Goal: Task Accomplishment & Management: Complete application form

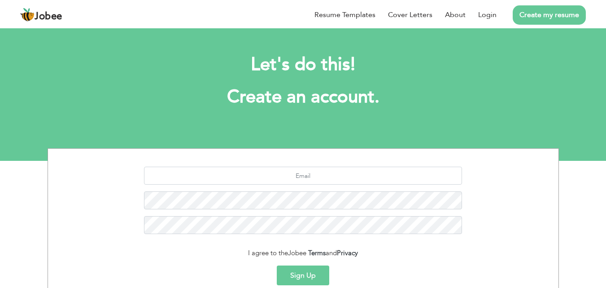
scroll to position [85, 0]
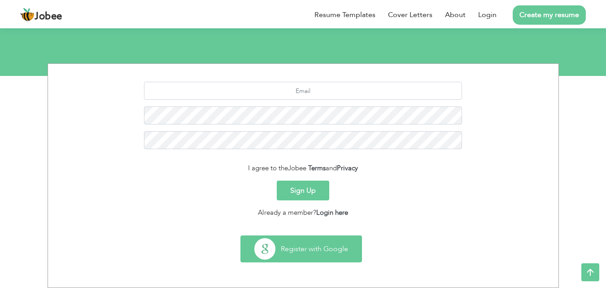
click at [309, 252] on button "Register with Google" at bounding box center [301, 249] width 121 height 26
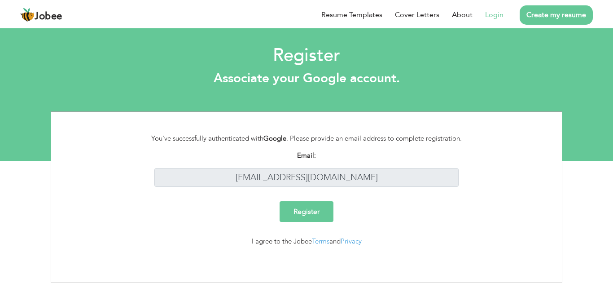
click at [285, 223] on div "Register" at bounding box center [306, 215] width 497 height 28
click at [285, 217] on input "Register" at bounding box center [307, 211] width 54 height 21
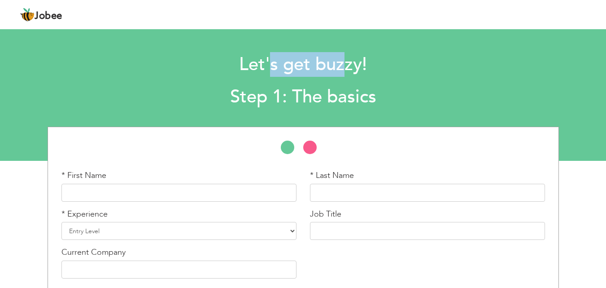
drag, startPoint x: 273, startPoint y: 71, endPoint x: 342, endPoint y: 70, distance: 69.1
click at [342, 70] on h1 "Let's get buzzy!" at bounding box center [303, 64] width 441 height 23
click at [312, 95] on h2 "Step 1: The basics" at bounding box center [303, 96] width 441 height 23
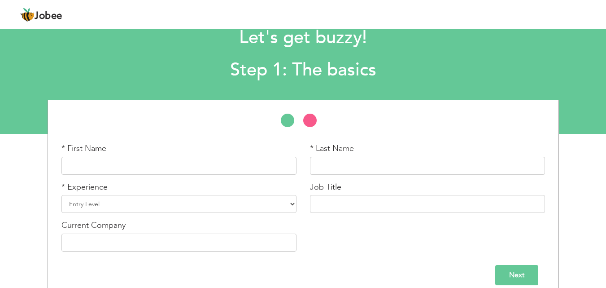
scroll to position [38, 0]
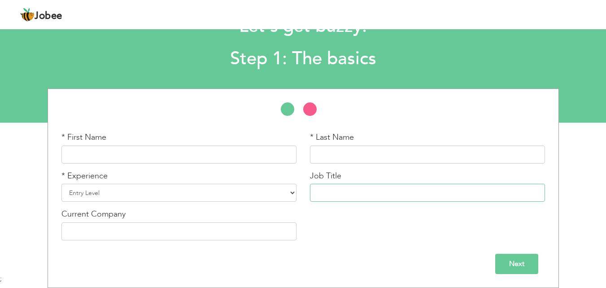
click at [329, 197] on input "text" at bounding box center [427, 192] width 235 height 18
click at [142, 150] on input "text" at bounding box center [178, 154] width 235 height 18
click at [126, 194] on select "Entry Level Less than 1 Year 1 Year 2 Years 3 Years 4 Years 5 Years 6 Years 7 Y…" at bounding box center [178, 192] width 235 height 18
click at [126, 195] on select "Entry Level Less than 1 Year 1 Year 2 Years 3 Years 4 Years 5 Years 6 Years 7 Y…" at bounding box center [178, 192] width 235 height 18
click at [117, 151] on input "text" at bounding box center [178, 154] width 235 height 18
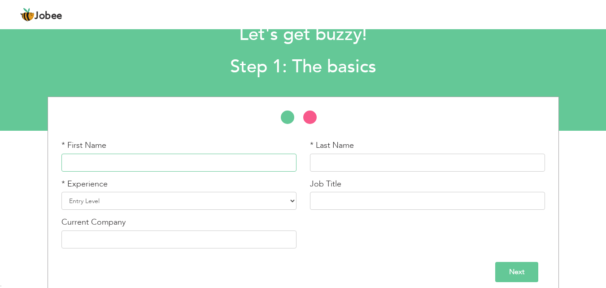
scroll to position [0, 0]
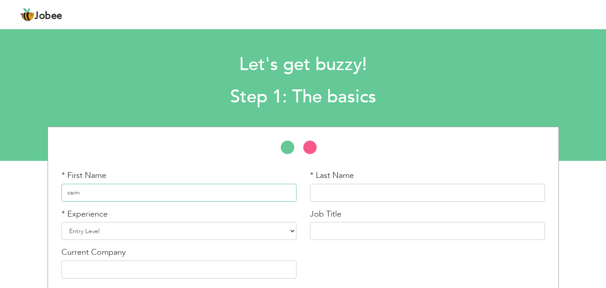
type input "saim"
click at [349, 196] on input "text" at bounding box center [427, 192] width 235 height 18
type input "aziz"
click at [237, 227] on select "Entry Level Less than 1 Year 1 Year 2 Years 3 Years 4 Years 5 Years 6 Years 7 Y…" at bounding box center [178, 231] width 235 height 18
select select "5"
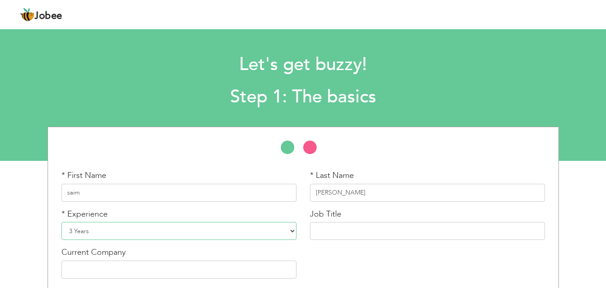
click at [61, 222] on select "Entry Level Less than 1 Year 1 Year 2 Years 3 Years 4 Years 5 Years 6 Years 7 Y…" at bounding box center [178, 231] width 235 height 18
click at [342, 222] on input "text" at bounding box center [427, 231] width 235 height 18
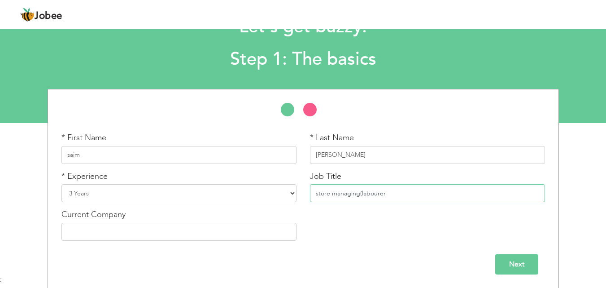
scroll to position [38, 0]
type input "store managing(labourer"
click at [194, 220] on div "Current Company" at bounding box center [178, 224] width 235 height 32
click at [191, 233] on input "text" at bounding box center [178, 231] width 235 height 18
type input "mtm"
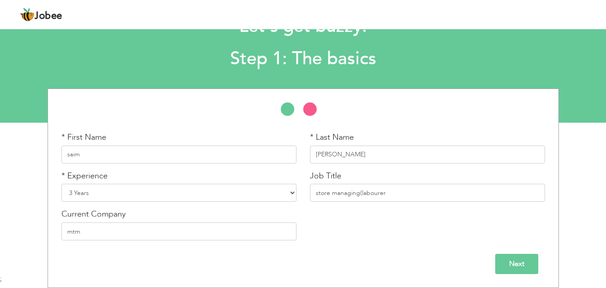
click at [526, 265] on input "Next" at bounding box center [516, 263] width 43 height 20
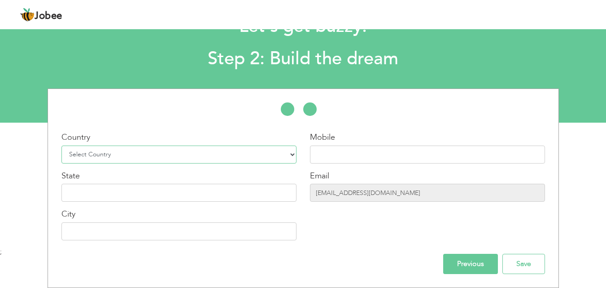
click at [227, 159] on select "Select Country Afghanistan Albania Algeria American Samoa Andorra Angola Anguil…" at bounding box center [178, 154] width 235 height 18
click at [61, 145] on select "Select Country Afghanistan Albania Algeria American Samoa Andorra Angola Anguil…" at bounding box center [178, 154] width 235 height 18
click at [87, 143] on div "Country Select Country Afghanistan Albania Algeria American Samoa Andorra Angol…" at bounding box center [178, 147] width 235 height 32
click at [88, 151] on select "Select Country Afghanistan Albania Algeria American Samoa Andorra Angola Anguil…" at bounding box center [178, 154] width 235 height 18
select select "166"
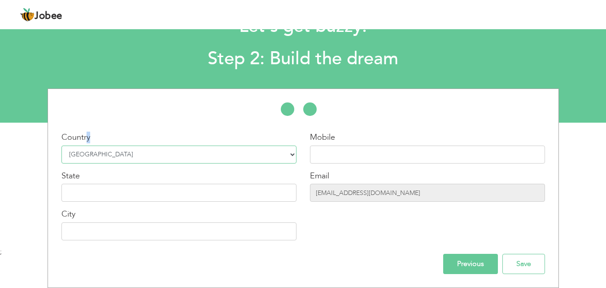
click at [61, 145] on select "Select Country Afghanistan Albania Algeria American Samoa Andorra Angola Anguil…" at bounding box center [178, 154] width 235 height 18
click at [428, 153] on input "text" at bounding box center [427, 154] width 235 height 18
type input "03067132417"
click at [240, 211] on div "City" at bounding box center [178, 224] width 235 height 32
click at [233, 197] on input "text" at bounding box center [178, 192] width 235 height 18
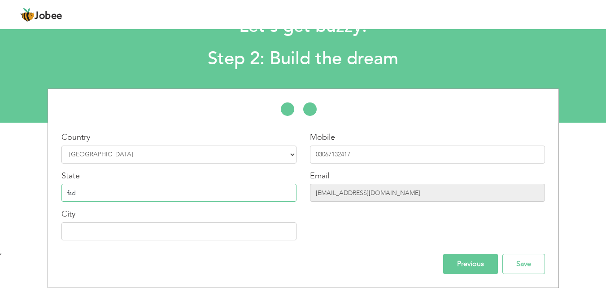
type input "fsd"
drag, startPoint x: 212, startPoint y: 246, endPoint x: 212, endPoint y: 233, distance: 13.5
click at [212, 246] on div "Country Select Country Afghanistan Albania Algeria American Samoa Andorra Angol…" at bounding box center [179, 188] width 249 height 115
click at [213, 224] on input "text" at bounding box center [178, 231] width 235 height 18
type input "d"
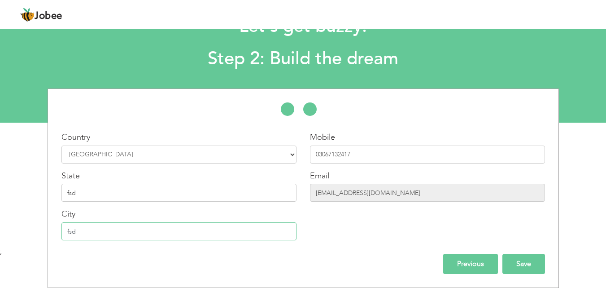
type input "fsd"
click at [517, 266] on input "Save" at bounding box center [523, 263] width 43 height 20
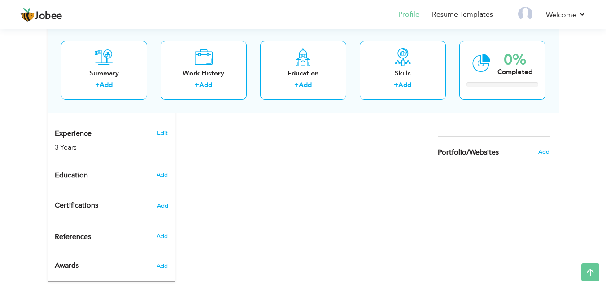
scroll to position [346, 0]
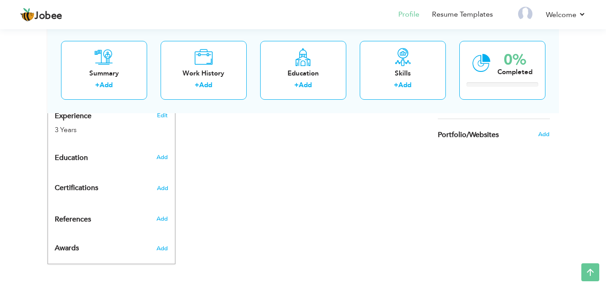
click at [249, 213] on div "CV Import Profile Strength 0% Select an Item from right menu Work History * Job…" at bounding box center [303, 43] width 256 height 440
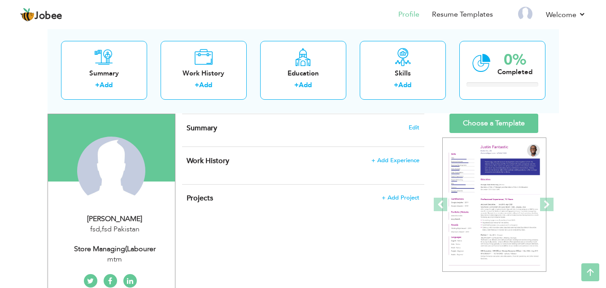
scroll to position [0, 0]
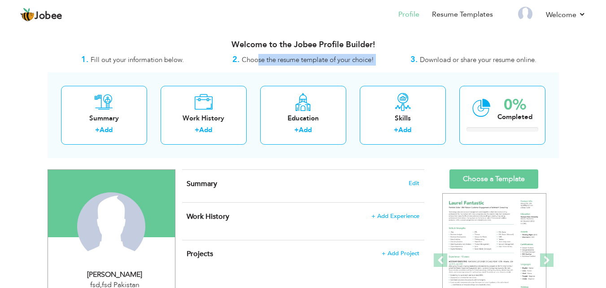
drag, startPoint x: 257, startPoint y: 61, endPoint x: 390, endPoint y: 61, distance: 132.8
click at [390, 61] on div "1. Fill out your information below. 2. Choose the resume template of your choic…" at bounding box center [303, 60] width 511 height 12
click at [389, 61] on div "3. Download or share your resume online." at bounding box center [474, 60] width 170 height 12
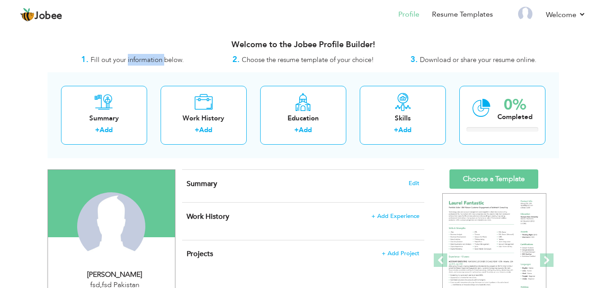
drag, startPoint x: 128, startPoint y: 59, endPoint x: 175, endPoint y: 60, distance: 46.7
click at [167, 61] on span "Fill out your information below." at bounding box center [137, 59] width 93 height 9
click at [175, 60] on span "Fill out your information below." at bounding box center [137, 59] width 93 height 9
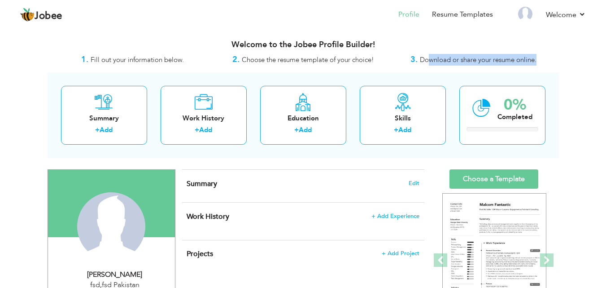
drag, startPoint x: 442, startPoint y: 62, endPoint x: 554, endPoint y: 55, distance: 112.4
click at [554, 55] on div "3. Download or share your resume online." at bounding box center [474, 60] width 170 height 12
click at [555, 55] on div "3. Download or share your resume online." at bounding box center [474, 60] width 170 height 12
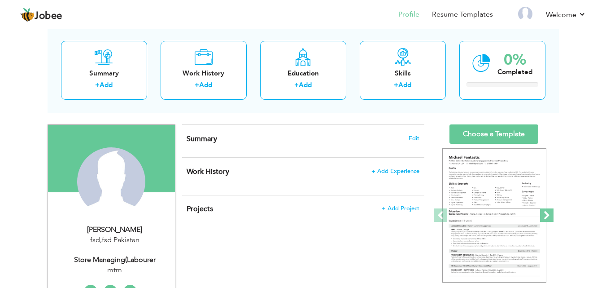
click at [541, 214] on span at bounding box center [546, 214] width 13 height 13
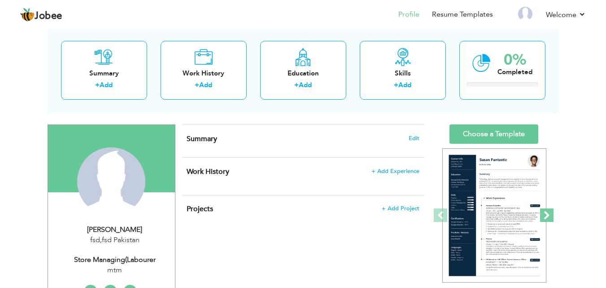
click at [546, 213] on span at bounding box center [546, 214] width 13 height 13
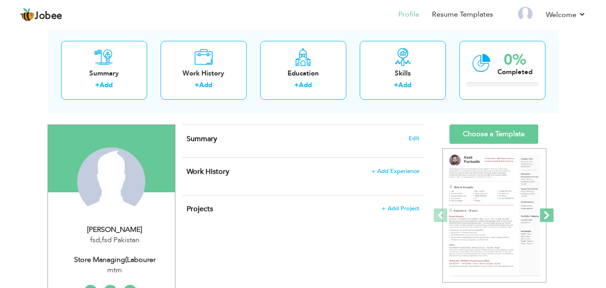
click at [546, 213] on span at bounding box center [546, 214] width 13 height 13
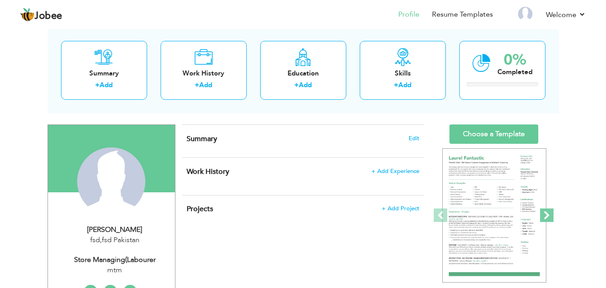
click at [547, 212] on span at bounding box center [546, 214] width 13 height 13
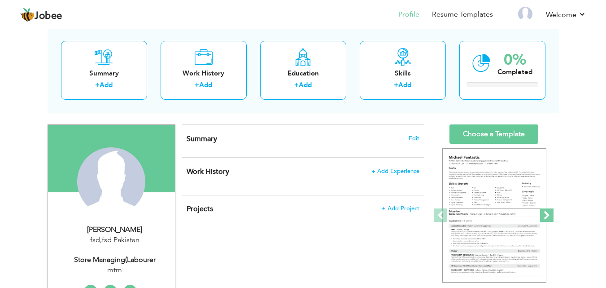
click at [547, 212] on span at bounding box center [546, 214] width 13 height 13
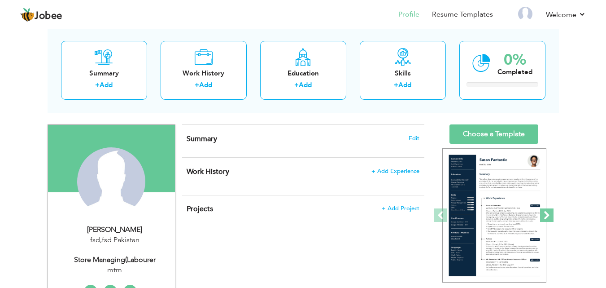
click at [547, 212] on span at bounding box center [546, 214] width 13 height 13
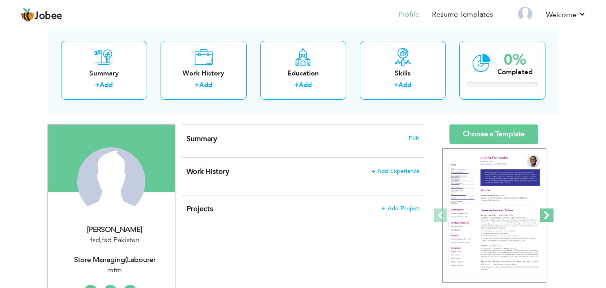
click at [547, 212] on span at bounding box center [546, 214] width 13 height 13
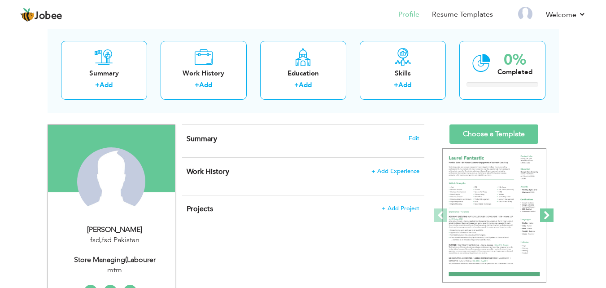
click at [547, 212] on span at bounding box center [546, 214] width 13 height 13
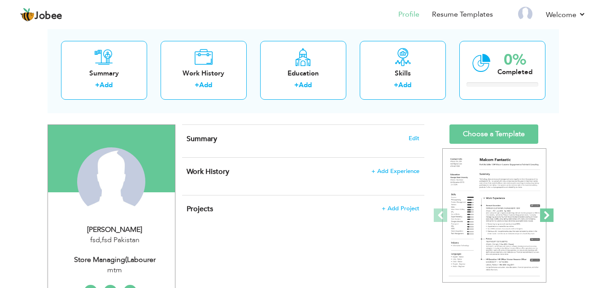
click at [547, 212] on span at bounding box center [546, 214] width 13 height 13
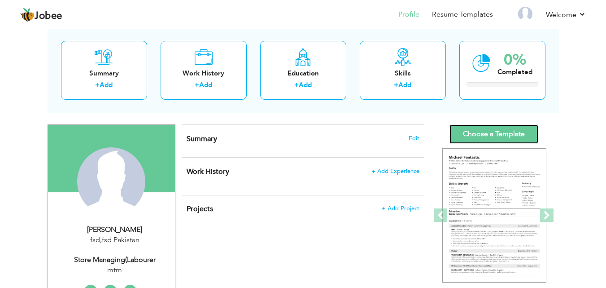
click at [499, 127] on link "Choose a Template" at bounding box center [494, 133] width 89 height 19
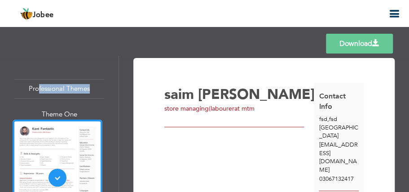
drag, startPoint x: 37, startPoint y: 89, endPoint x: 94, endPoint y: 89, distance: 57.4
click at [94, 89] on div "Professional Themes" at bounding box center [59, 88] width 90 height 19
click at [95, 89] on div "Professional Themes" at bounding box center [59, 88] width 90 height 19
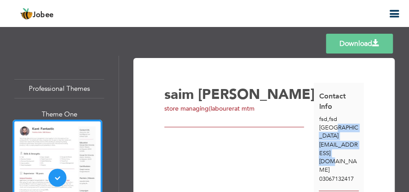
drag, startPoint x: 329, startPoint y: 131, endPoint x: 349, endPoint y: 146, distance: 25.7
click at [349, 146] on div "Contact Info fsd , fsd Pakistan duckh4625@gmail.com 03067132417" at bounding box center [339, 137] width 50 height 108
click at [349, 146] on div "duckh4625@gmail.com" at bounding box center [339, 156] width 50 height 33
drag, startPoint x: 349, startPoint y: 152, endPoint x: 323, endPoint y: 126, distance: 36.5
click at [323, 127] on div "Contact Info fsd , fsd Pakistan duckh4625@gmail.com 03067132417" at bounding box center [339, 137] width 50 height 108
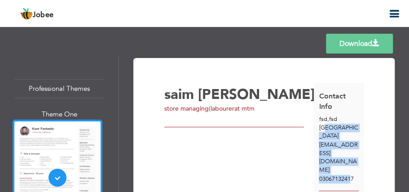
click at [323, 126] on span "[GEOGRAPHIC_DATA]" at bounding box center [338, 131] width 39 height 17
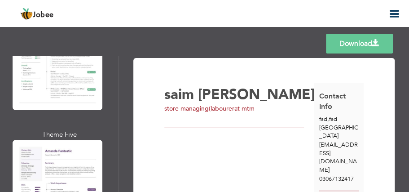
scroll to position [2123, 0]
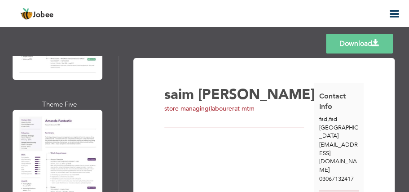
drag, startPoint x: 110, startPoint y: 126, endPoint x: 106, endPoint y: 130, distance: 5.4
click at [106, 130] on div "Professional Themes Theme One Theme Two Theme Three Theme Six" at bounding box center [59, 124] width 118 height 136
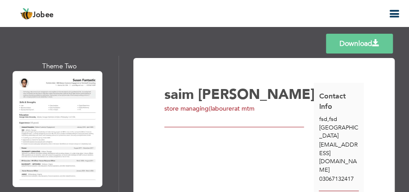
scroll to position [3579, 0]
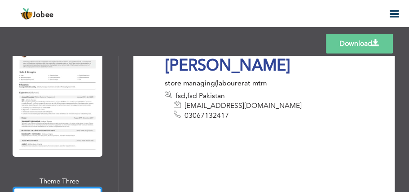
scroll to position [9, 0]
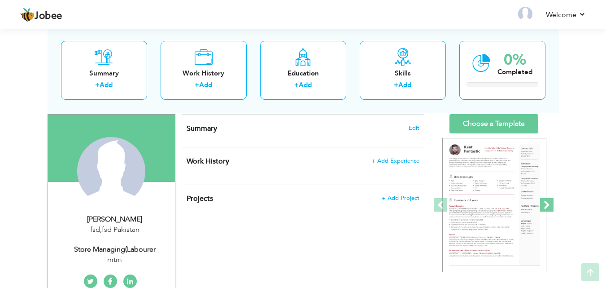
scroll to position [90, 0]
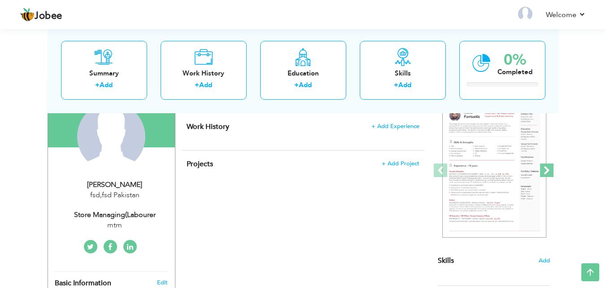
click at [408, 175] on span at bounding box center [546, 169] width 13 height 13
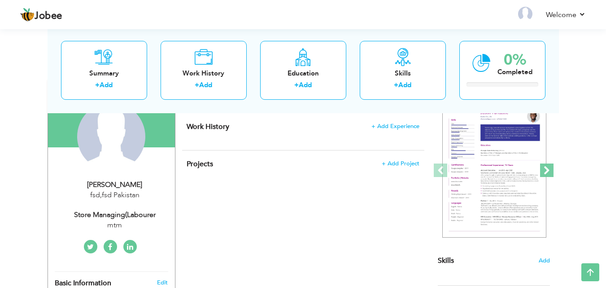
click at [408, 175] on span at bounding box center [546, 169] width 13 height 13
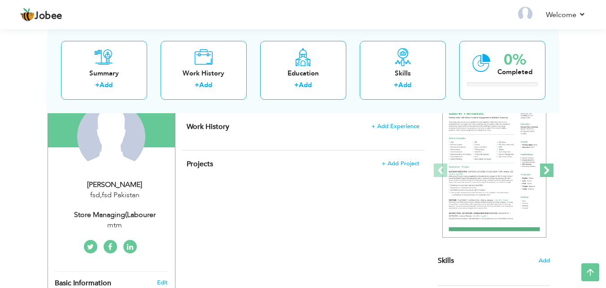
click at [408, 175] on span at bounding box center [546, 169] width 13 height 13
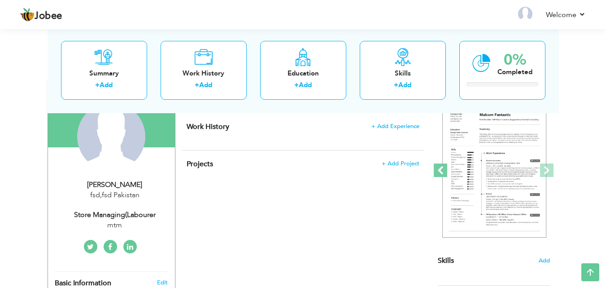
click at [408, 170] on span at bounding box center [440, 169] width 13 height 13
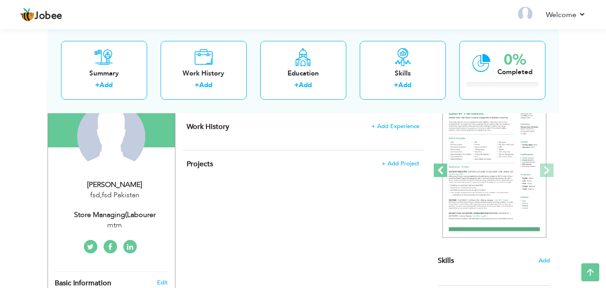
click at [408, 170] on span at bounding box center [440, 169] width 13 height 13
click at [408, 173] on span at bounding box center [546, 169] width 13 height 13
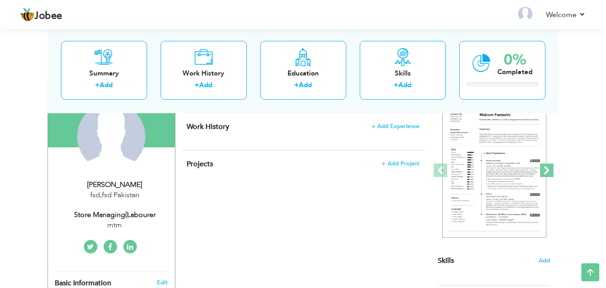
click at [408, 173] on span at bounding box center [546, 169] width 13 height 13
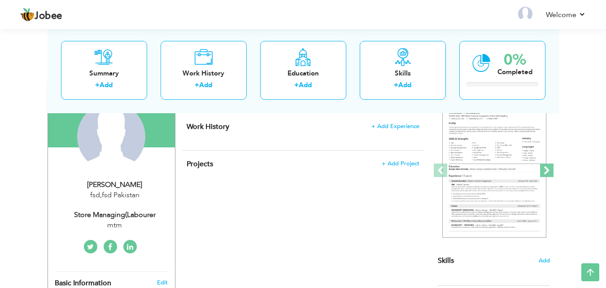
click at [408, 173] on span at bounding box center [546, 169] width 13 height 13
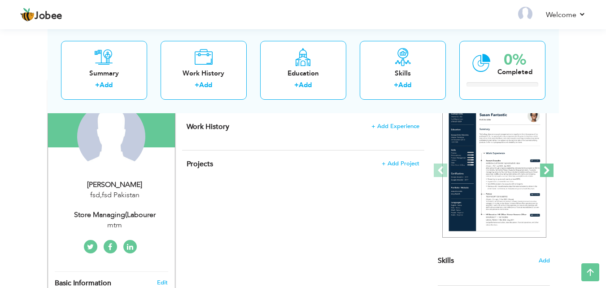
click at [408, 173] on span at bounding box center [546, 169] width 13 height 13
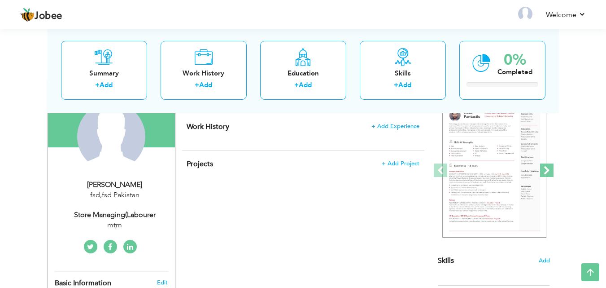
click at [408, 173] on span at bounding box center [546, 169] width 13 height 13
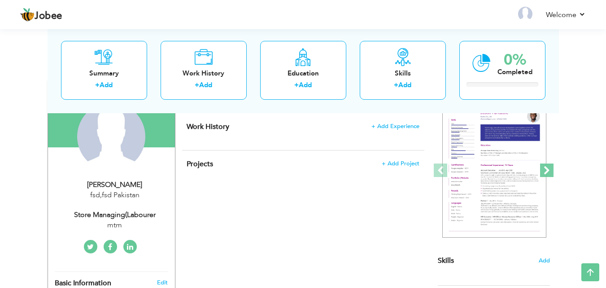
click at [408, 173] on span at bounding box center [546, 169] width 13 height 13
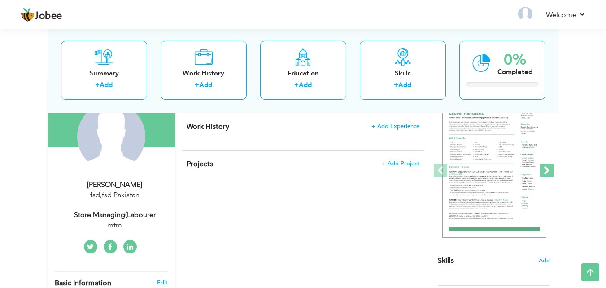
click at [408, 173] on span at bounding box center [546, 169] width 13 height 13
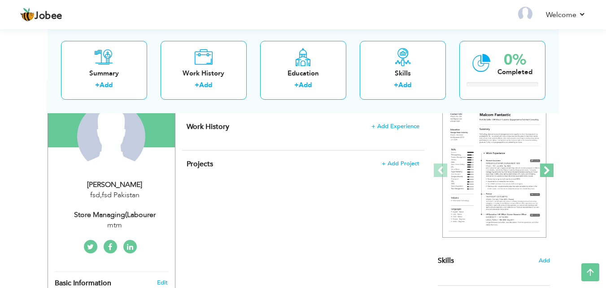
click at [408, 173] on span at bounding box center [546, 169] width 13 height 13
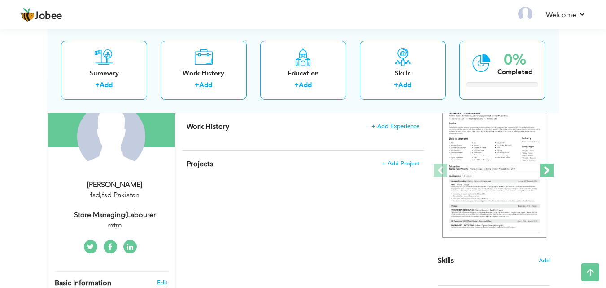
click at [408, 173] on span at bounding box center [546, 169] width 13 height 13
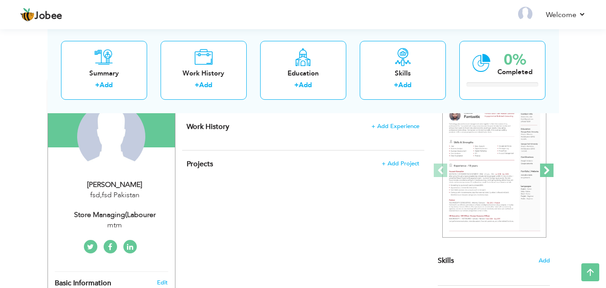
click at [408, 173] on span at bounding box center [546, 169] width 13 height 13
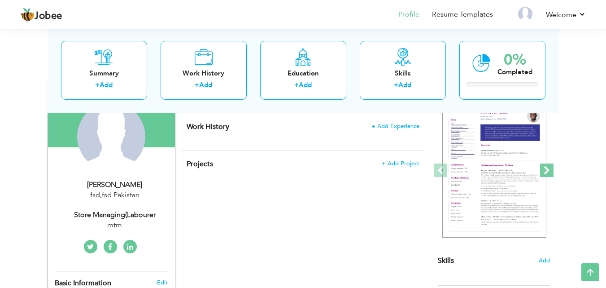
click at [408, 173] on span at bounding box center [546, 169] width 13 height 13
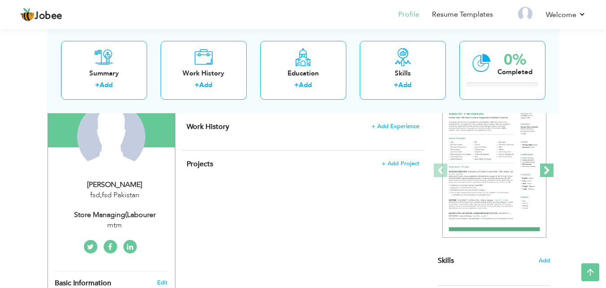
click at [408, 173] on span at bounding box center [546, 169] width 13 height 13
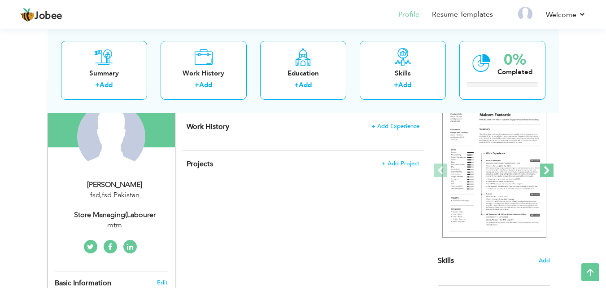
click at [408, 173] on span at bounding box center [546, 169] width 13 height 13
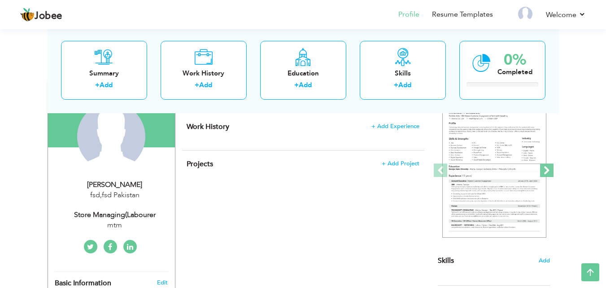
click at [408, 173] on span at bounding box center [546, 169] width 13 height 13
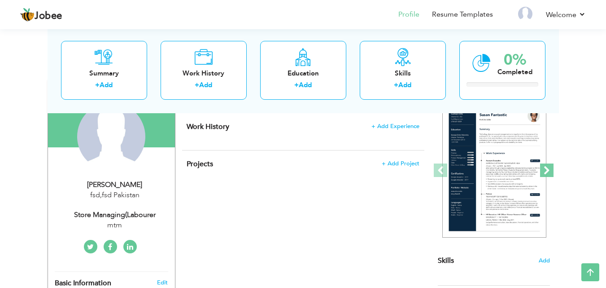
click at [408, 173] on span at bounding box center [546, 169] width 13 height 13
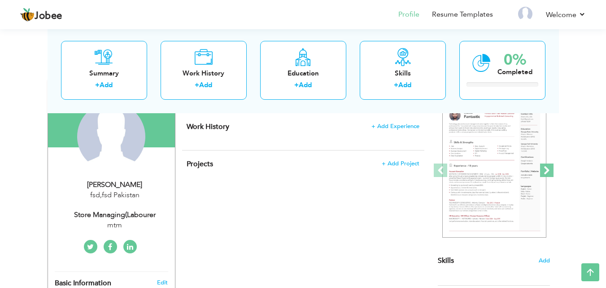
click at [408, 173] on span at bounding box center [546, 169] width 13 height 13
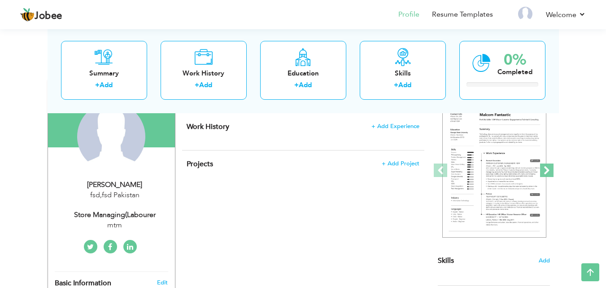
click at [408, 173] on span at bounding box center [546, 169] width 13 height 13
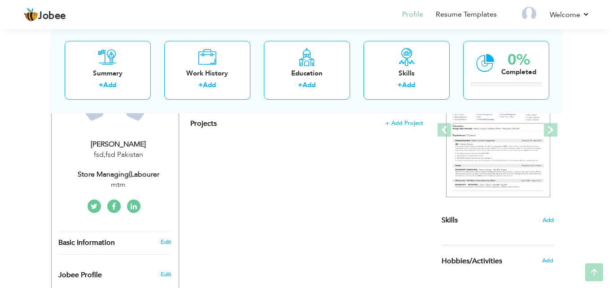
scroll to position [135, 0]
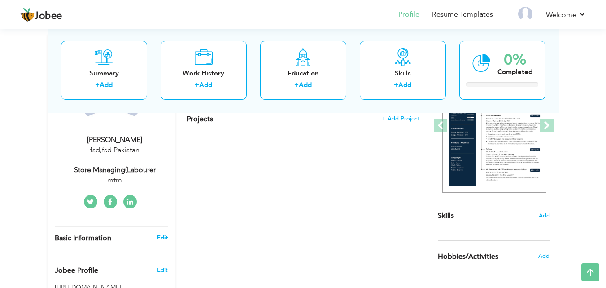
click at [166, 191] on link "Edit" at bounding box center [162, 237] width 11 height 8
type input "saim"
type input "[PERSON_NAME]"
type input "03067132417"
select select "number:166"
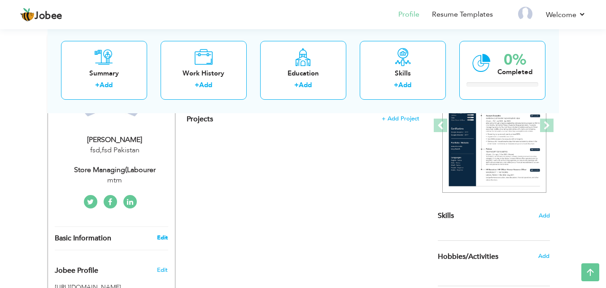
type input "fsd"
select select "number:5"
type input "mtm"
type input "store managing(labourer"
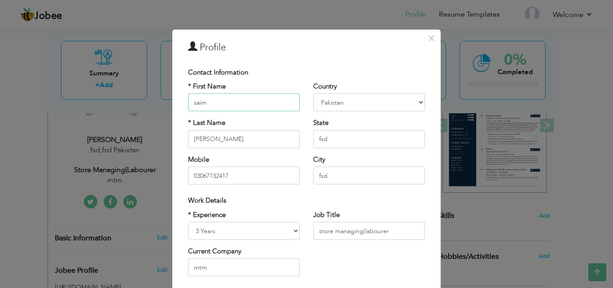
drag, startPoint x: 215, startPoint y: 107, endPoint x: 170, endPoint y: 107, distance: 45.3
click at [172, 107] on div "× Profile Contact Information * First Name saim * Last Name aziz Mobile Aruba" at bounding box center [306, 217] width 268 height 376
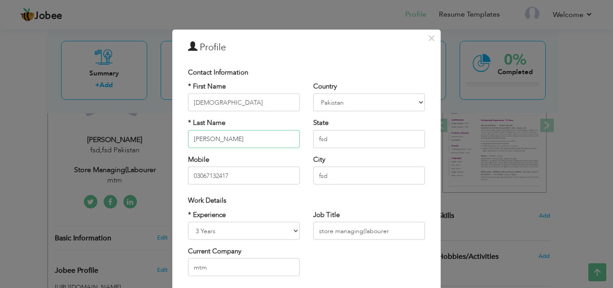
drag, startPoint x: 205, startPoint y: 140, endPoint x: 151, endPoint y: 138, distance: 53.9
click at [151, 138] on div "× Profile Contact Information * First Name Muhammad * Last Name aziz" at bounding box center [306, 144] width 613 height 288
drag, startPoint x: 288, startPoint y: 100, endPoint x: 256, endPoint y: 102, distance: 32.8
click at [288, 100] on input "Muhammad" at bounding box center [244, 102] width 112 height 18
type input "[PERSON_NAME]"
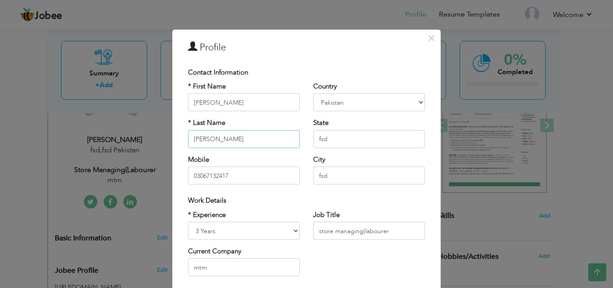
drag, startPoint x: 224, startPoint y: 142, endPoint x: 114, endPoint y: 136, distance: 110.5
click at [114, 137] on div "× Profile Contact Information * First Name [PERSON_NAME] * Last Name" at bounding box center [306, 144] width 613 height 288
drag, startPoint x: 224, startPoint y: 139, endPoint x: 167, endPoint y: 138, distance: 57.0
click at [167, 138] on div "× Profile Contact Information * First Name [PERSON_NAME] * Last Name" at bounding box center [306, 144] width 613 height 288
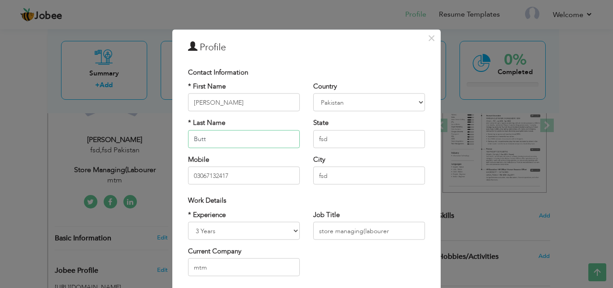
type input "Butt"
click at [342, 137] on input "fsd" at bounding box center [369, 139] width 112 height 18
drag, startPoint x: 342, startPoint y: 137, endPoint x: 310, endPoint y: 137, distance: 32.3
click at [313, 137] on input "fsd" at bounding box center [369, 139] width 112 height 18
click at [317, 139] on input "punjab" at bounding box center [369, 139] width 112 height 18
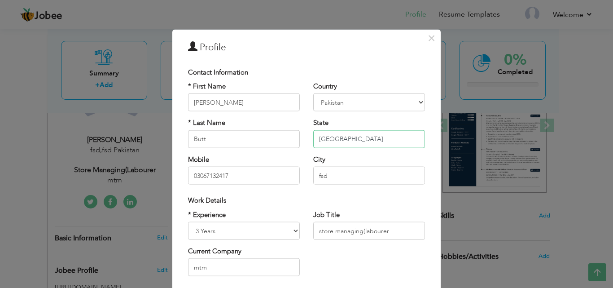
type input "[GEOGRAPHIC_DATA]"
click at [336, 171] on input "fsd" at bounding box center [369, 175] width 112 height 18
drag, startPoint x: 336, startPoint y: 171, endPoint x: 324, endPoint y: 173, distance: 11.7
click at [324, 173] on input "fsd" at bounding box center [369, 175] width 112 height 18
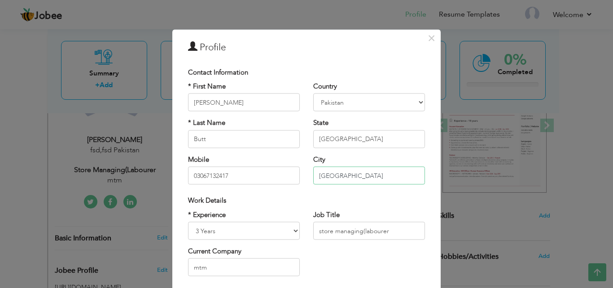
type input "[GEOGRAPHIC_DATA]"
click at [291, 188] on div "* First Name Muhammad Saim * Last Name Butt Mobile 03067132417" at bounding box center [243, 136] width 125 height 109
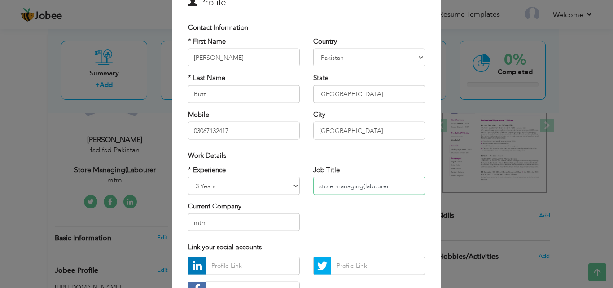
drag, startPoint x: 387, startPoint y: 188, endPoint x: 286, endPoint y: 185, distance: 101.0
click at [286, 185] on div "* Experience Entry Level Less than 1 Year 1 Year 2 Years 3 Years 4 Years 5 Year…" at bounding box center [306, 201] width 250 height 73
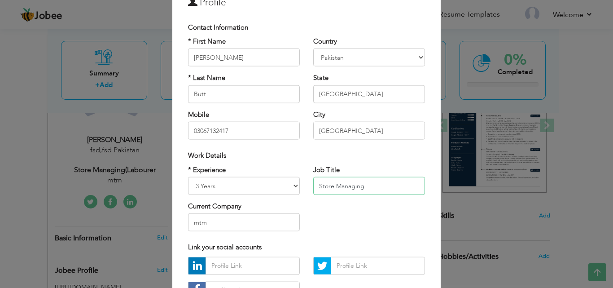
type input "Store Managing"
drag, startPoint x: 216, startPoint y: 211, endPoint x: 208, endPoint y: 218, distance: 10.5
click at [208, 191] on div "Current Company mtm" at bounding box center [244, 216] width 112 height 30
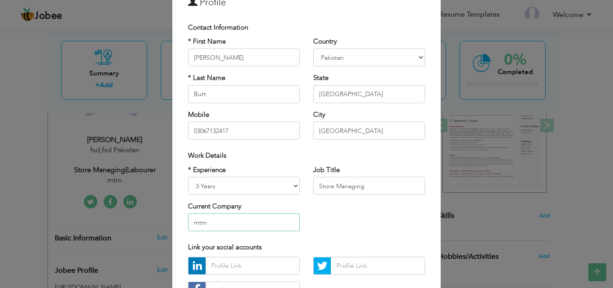
drag, startPoint x: 201, startPoint y: 222, endPoint x: 139, endPoint y: 224, distance: 62.4
click at [139, 191] on div "× Profile Contact Information * First Name [PERSON_NAME] * Last Name" at bounding box center [306, 144] width 613 height 288
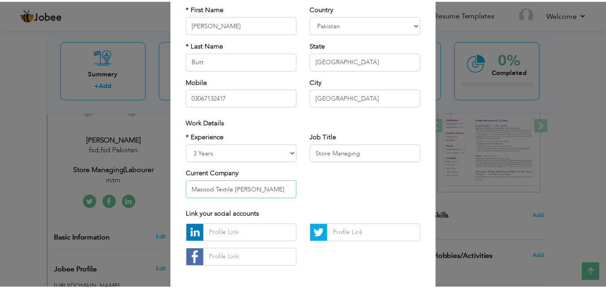
scroll to position [117, 0]
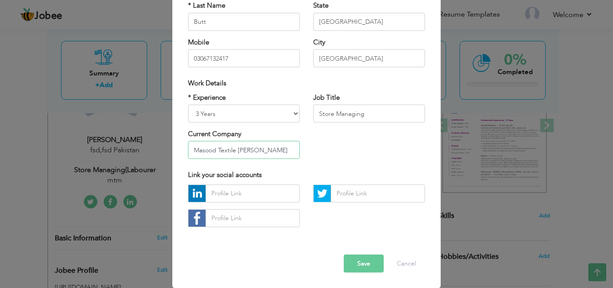
type input "Masood Textile [PERSON_NAME]"
click at [357, 191] on button "Save" at bounding box center [364, 263] width 40 height 18
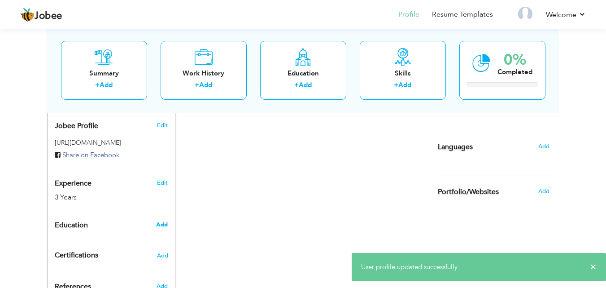
scroll to position [314, 0]
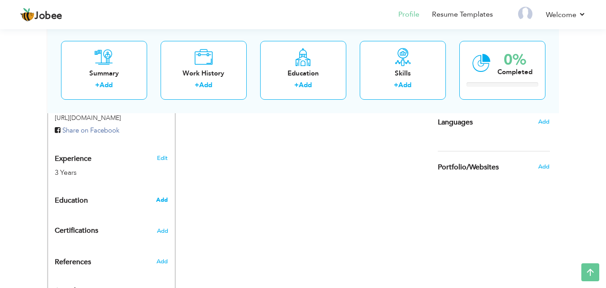
click at [163, 191] on span "Add" at bounding box center [162, 200] width 12 height 8
radio input "true"
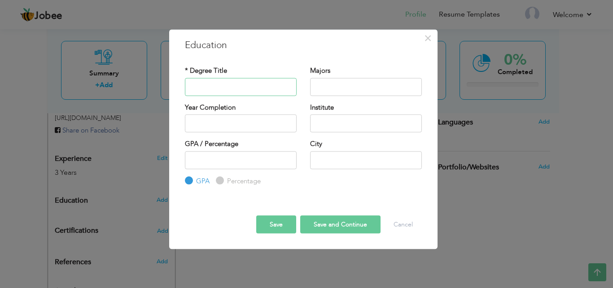
click at [240, 86] on input "text" at bounding box center [241, 87] width 112 height 18
type input "Bs Software Engineering"
click at [386, 79] on input "text" at bounding box center [366, 87] width 112 height 18
drag, startPoint x: 267, startPoint y: 86, endPoint x: 201, endPoint y: 87, distance: 66.0
click at [201, 87] on input "Bs Software Engineering" at bounding box center [241, 87] width 112 height 18
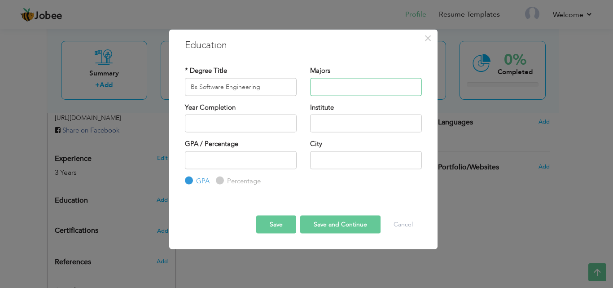
click at [335, 89] on input "text" at bounding box center [366, 87] width 112 height 18
drag, startPoint x: 266, startPoint y: 87, endPoint x: 198, endPoint y: 87, distance: 68.2
click at [198, 87] on input "Bs Software Engineering" at bounding box center [241, 87] width 112 height 18
click at [328, 88] on input "text" at bounding box center [366, 87] width 112 height 18
paste input "Software Engineering"
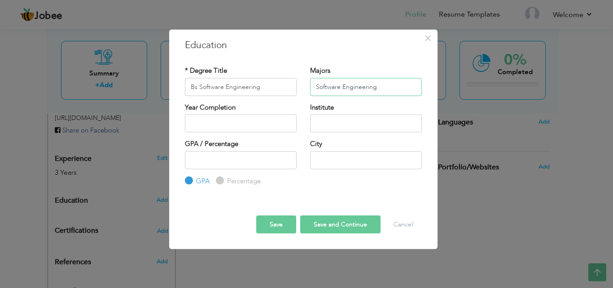
type input "Software Engineering"
drag, startPoint x: 279, startPoint y: 86, endPoint x: 146, endPoint y: 92, distance: 132.9
click at [142, 91] on div "× Education * Degree Title Bs Software Engineering Majors Software Engineering …" at bounding box center [306, 144] width 613 height 288
type input "BS"
type input "2025"
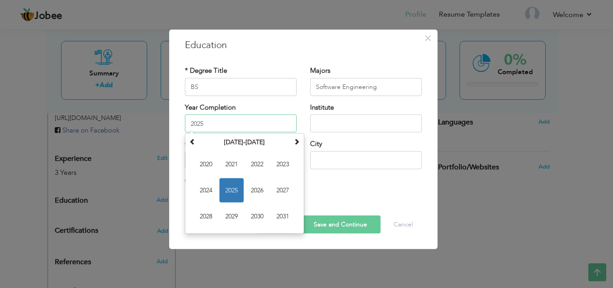
click at [221, 121] on input "2025" at bounding box center [241, 123] width 112 height 18
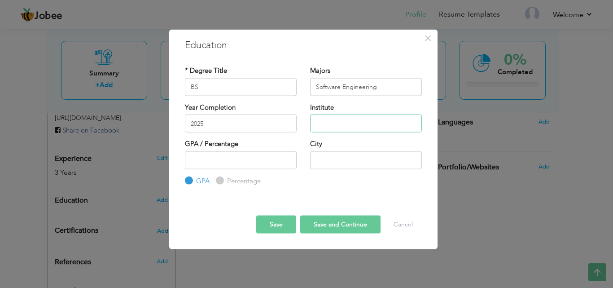
click at [390, 123] on input "text" at bounding box center [366, 123] width 112 height 18
click at [356, 122] on input "Virtual universtity of Pakistan" at bounding box center [366, 123] width 112 height 18
click at [337, 123] on input "Virtual university of Pakistan" at bounding box center [366, 123] width 112 height 18
type input "Virtual University of Pakistan"
click at [202, 157] on input "number" at bounding box center [241, 160] width 112 height 18
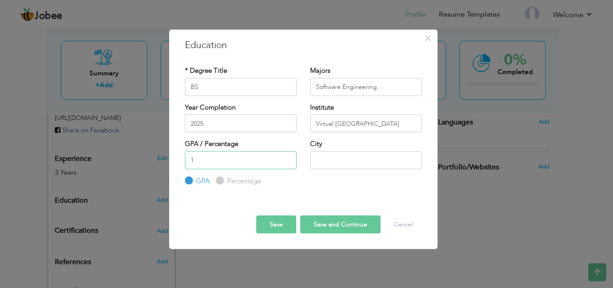
click at [288, 158] on input "1" at bounding box center [241, 160] width 112 height 18
click at [288, 158] on input "2" at bounding box center [241, 160] width 112 height 18
click at [288, 158] on input "3" at bounding box center [241, 160] width 112 height 18
click at [288, 158] on input "4" at bounding box center [241, 160] width 112 height 18
click at [288, 158] on input "5" at bounding box center [241, 160] width 112 height 18
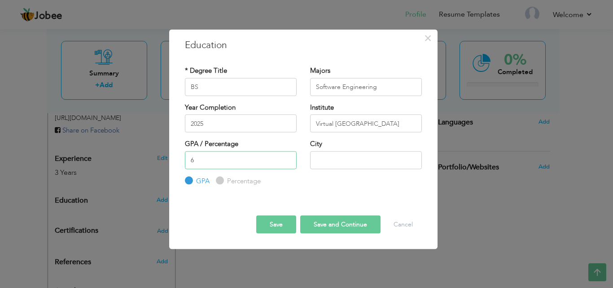
click at [288, 158] on input "6" at bounding box center [241, 160] width 112 height 18
click at [287, 162] on input "5" at bounding box center [241, 160] width 112 height 18
click at [287, 162] on input "4" at bounding box center [241, 160] width 112 height 18
click at [287, 162] on input "3" at bounding box center [241, 160] width 112 height 18
click at [287, 162] on input "2" at bounding box center [241, 160] width 112 height 18
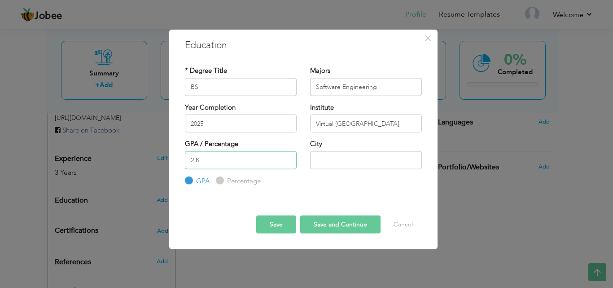
type input "2.8"
click at [341, 156] on input "text" at bounding box center [366, 160] width 112 height 18
type input "[GEOGRAPHIC_DATA]"
click at [219, 179] on div "Percentage" at bounding box center [238, 181] width 45 height 10
click at [219, 179] on input "Percentage" at bounding box center [219, 181] width 6 height 6
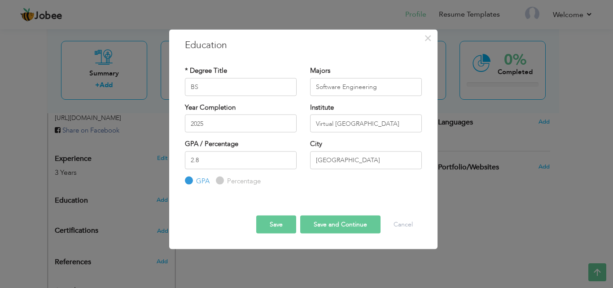
radio input "true"
click at [193, 180] on div "GPA" at bounding box center [197, 181] width 25 height 10
click at [287, 157] on input "3" at bounding box center [241, 160] width 112 height 18
click at [287, 157] on input "4" at bounding box center [241, 160] width 112 height 18
click at [287, 157] on input "5" at bounding box center [241, 160] width 112 height 18
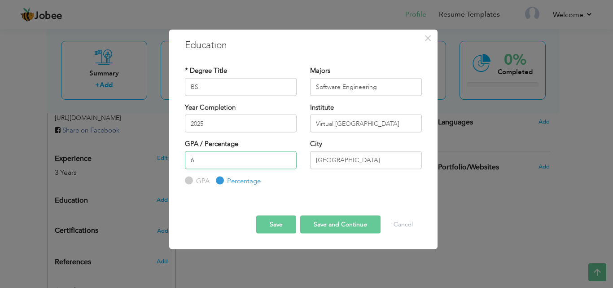
click at [287, 157] on input "6" at bounding box center [241, 160] width 112 height 18
click at [287, 157] on input "7" at bounding box center [241, 160] width 112 height 18
click at [287, 157] on input "8" at bounding box center [241, 160] width 112 height 18
click at [287, 157] on input "9" at bounding box center [241, 160] width 112 height 18
click at [286, 163] on input "8" at bounding box center [241, 160] width 112 height 18
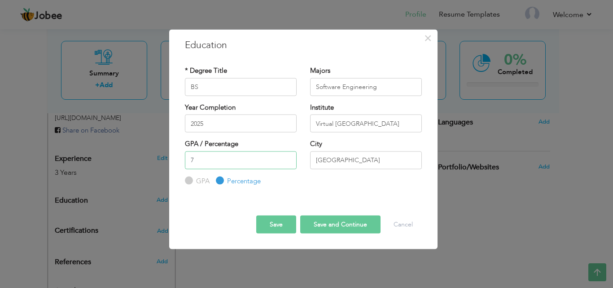
type input "7"
click at [286, 163] on input "7" at bounding box center [241, 160] width 112 height 18
click at [194, 181] on label "GPA" at bounding box center [202, 180] width 16 height 9
click at [191, 181] on input "GPA" at bounding box center [188, 181] width 6 height 6
radio input "true"
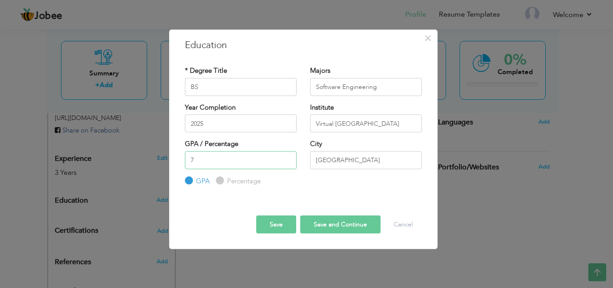
drag, startPoint x: 198, startPoint y: 160, endPoint x: 179, endPoint y: 158, distance: 18.9
click at [179, 158] on div "GPA / Percentage 7 GPA Percentage" at bounding box center [240, 162] width 125 height 47
type input "2.8"
click at [336, 191] on button "Save and Continue" at bounding box center [340, 224] width 80 height 18
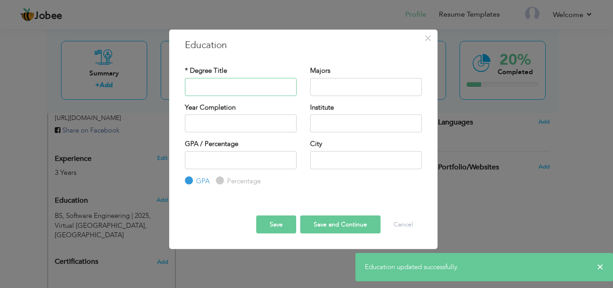
click at [198, 87] on input "text" at bounding box center [241, 87] width 112 height 18
click at [271, 191] on button "Save" at bounding box center [276, 224] width 40 height 18
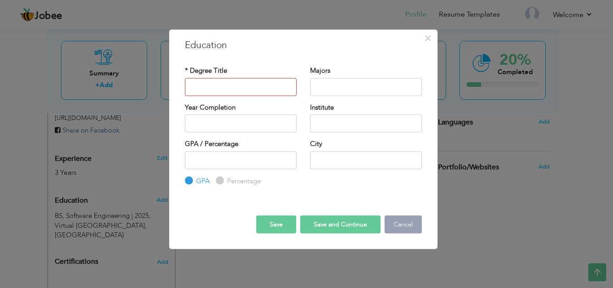
click at [408, 191] on button "Cancel" at bounding box center [402, 224] width 37 height 18
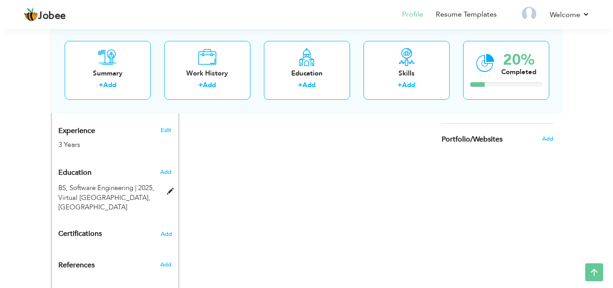
scroll to position [359, 0]
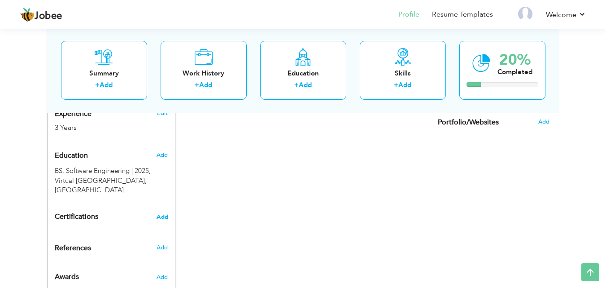
click at [159, 191] on span "Add" at bounding box center [163, 217] width 12 height 6
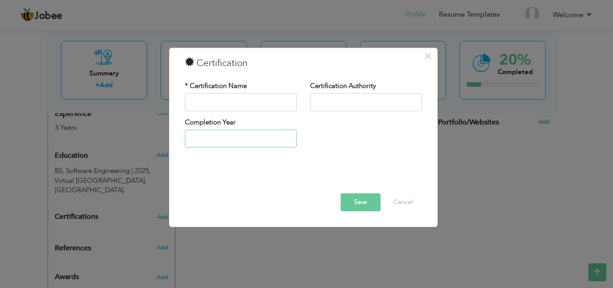
click at [214, 133] on input "text" at bounding box center [241, 139] width 112 height 18
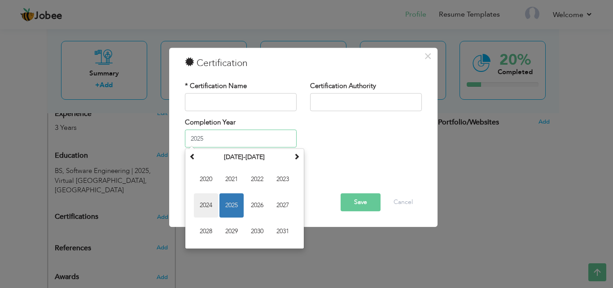
click at [209, 191] on span "2024" at bounding box center [206, 205] width 24 height 24
type input "2024"
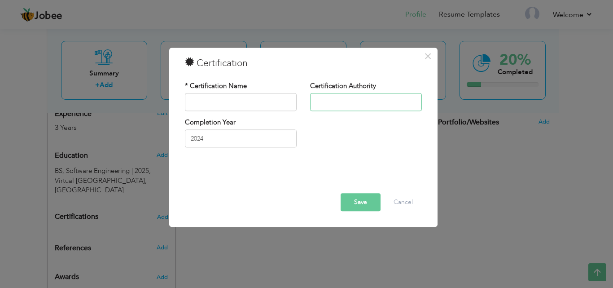
click at [373, 100] on input "text" at bounding box center [366, 102] width 112 height 18
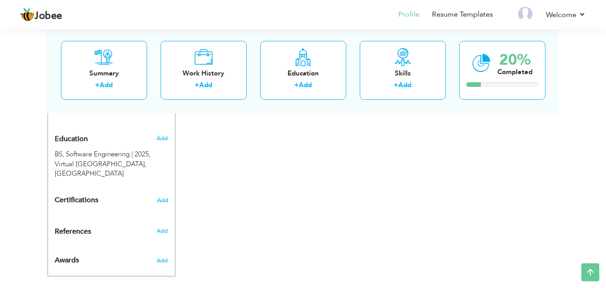
scroll to position [377, 0]
click at [159, 195] on span "Add" at bounding box center [163, 198] width 12 height 6
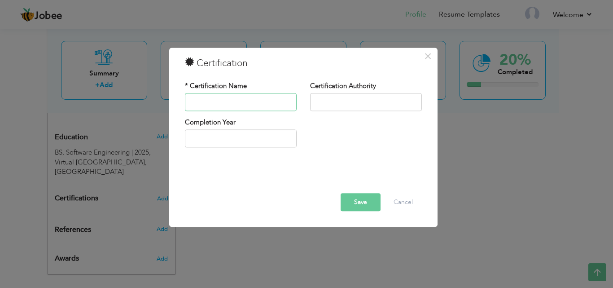
paste input "CCNA: Introduction to Networks"
type input "CCNA: Introduction to Networks"
click at [363, 103] on input "text" at bounding box center [366, 102] width 112 height 18
type input "CISCO"
click at [223, 141] on input "2025" at bounding box center [241, 139] width 112 height 18
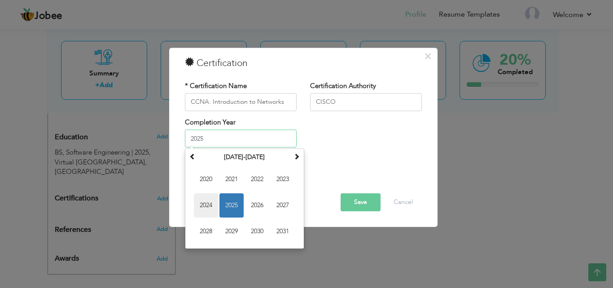
click at [209, 204] on span "2024" at bounding box center [206, 205] width 24 height 24
type input "2024"
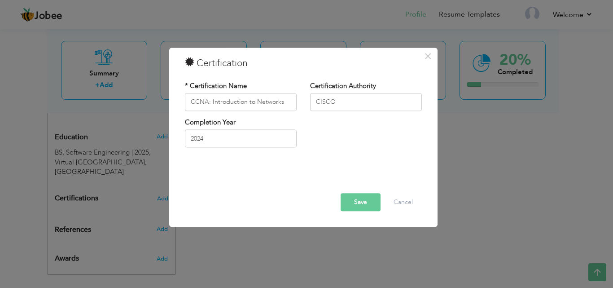
click at [350, 204] on button "Save" at bounding box center [361, 202] width 40 height 18
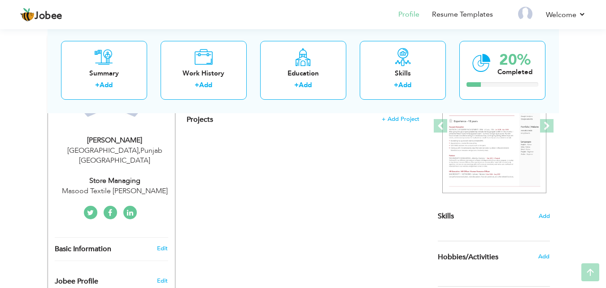
scroll to position [224, 0]
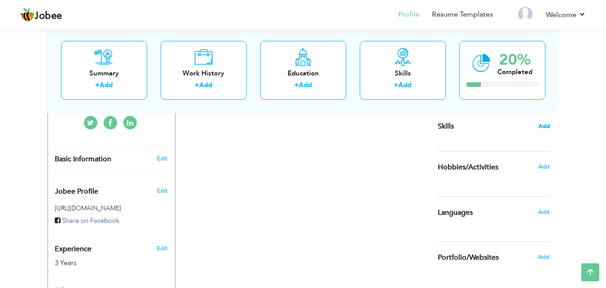
click at [545, 125] on span "Add" at bounding box center [544, 126] width 12 height 9
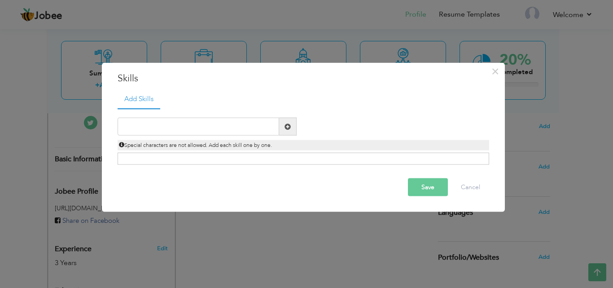
drag, startPoint x: 171, startPoint y: 145, endPoint x: 267, endPoint y: 148, distance: 96.0
click at [267, 148] on span "Special characters are not allowed. Add each skill one by one." at bounding box center [195, 144] width 153 height 7
click at [224, 128] on input "text" at bounding box center [199, 127] width 162 height 18
type input "h"
type input "HTML (BEGINEER)"
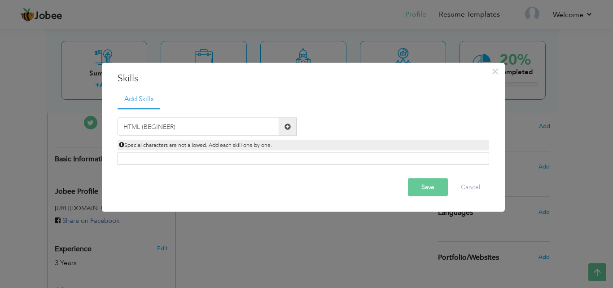
click at [288, 129] on span at bounding box center [287, 126] width 6 height 6
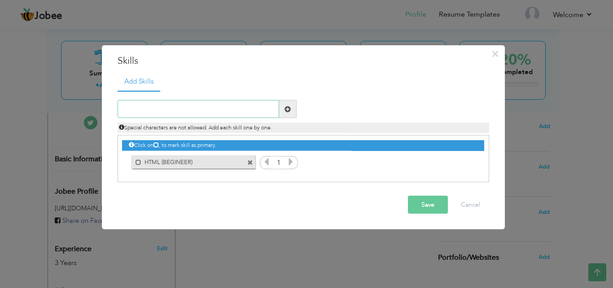
click at [182, 101] on input "text" at bounding box center [199, 109] width 162 height 18
click at [252, 161] on span at bounding box center [250, 162] width 6 height 6
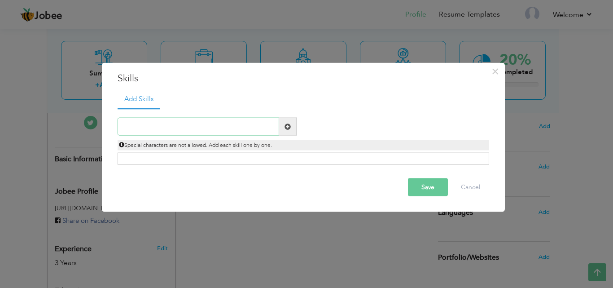
click at [203, 121] on input "text" at bounding box center [199, 127] width 162 height 18
type input "Programming Language"
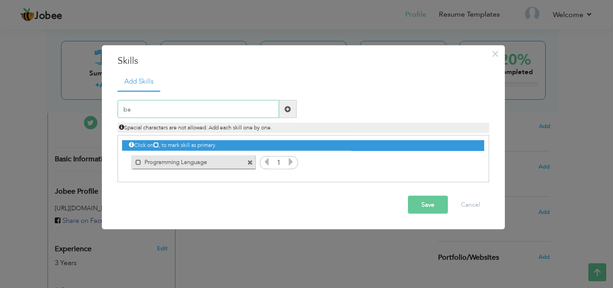
type input "b"
type input "B"
type input "n"
type input "Networking"
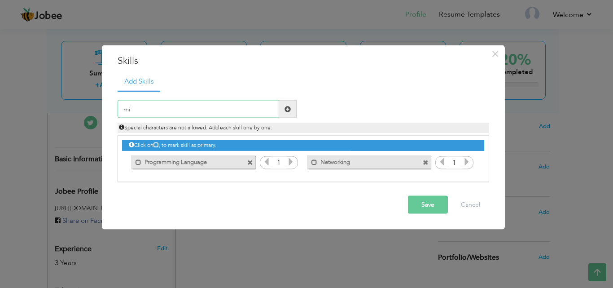
type input "m"
type input "MS Office"
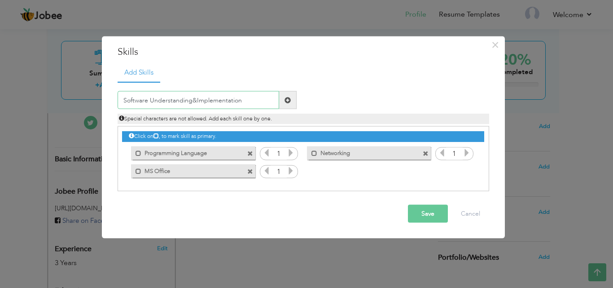
click at [195, 100] on input "Software Understanding&Implementation" at bounding box center [199, 100] width 162 height 18
click at [193, 100] on input "Software Understanding& Implementation" at bounding box center [199, 100] width 162 height 18
click at [189, 100] on input "Software Understanding& Implementation" at bounding box center [199, 100] width 162 height 18
type input "Software Understanding & Implementation"
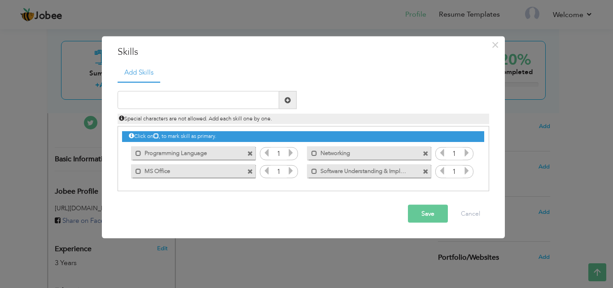
click at [437, 214] on button "Save" at bounding box center [428, 214] width 40 height 18
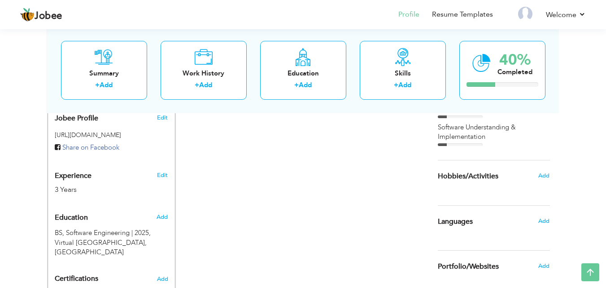
scroll to position [314, 0]
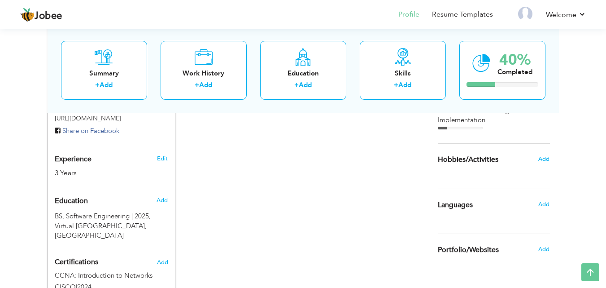
click at [537, 161] on div "Add" at bounding box center [546, 158] width 21 height 17
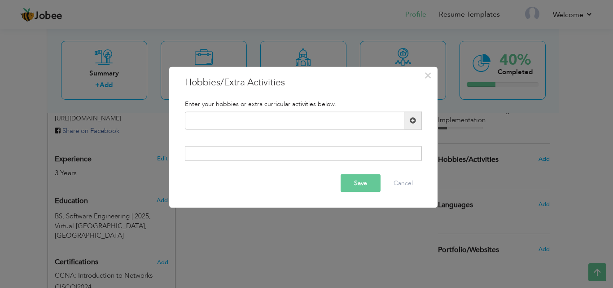
click at [415, 120] on span at bounding box center [413, 120] width 6 height 6
click at [319, 122] on input "text" at bounding box center [294, 120] width 219 height 18
type input "c"
type input "Cricket"
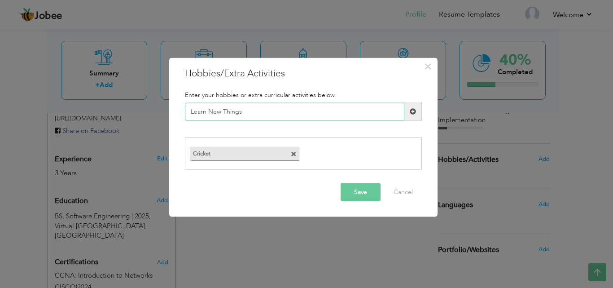
type input "Learn New Things"
click at [369, 192] on button "Save" at bounding box center [361, 192] width 40 height 18
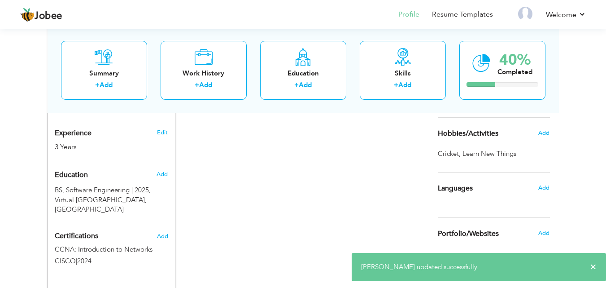
scroll to position [358, 0]
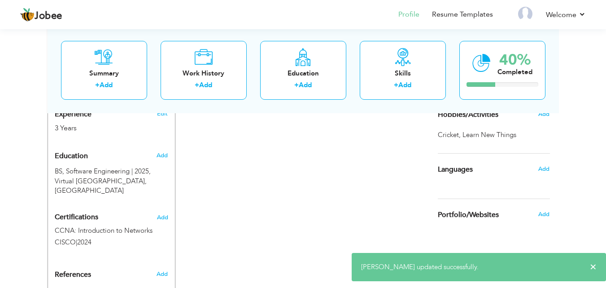
click at [544, 118] on div "Add" at bounding box center [546, 113] width 21 height 17
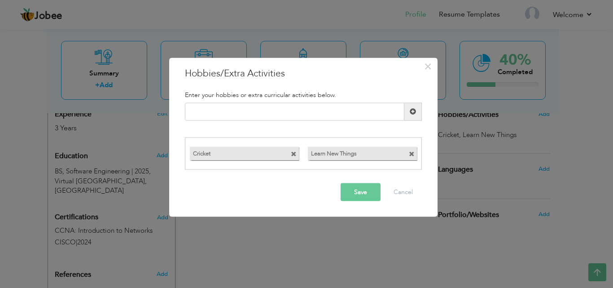
click at [414, 153] on span at bounding box center [412, 154] width 6 height 6
click at [258, 113] on input "text" at bounding box center [294, 111] width 219 height 18
type input "Learn new things"
type input "Anime"
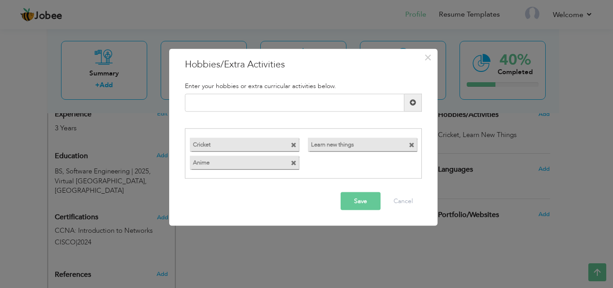
click at [349, 207] on button "Save" at bounding box center [361, 201] width 40 height 18
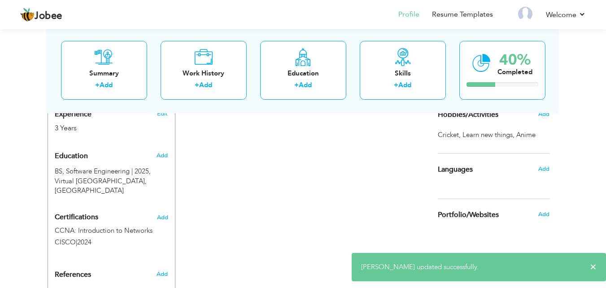
click at [532, 172] on div "Languages" at bounding box center [483, 169] width 105 height 18
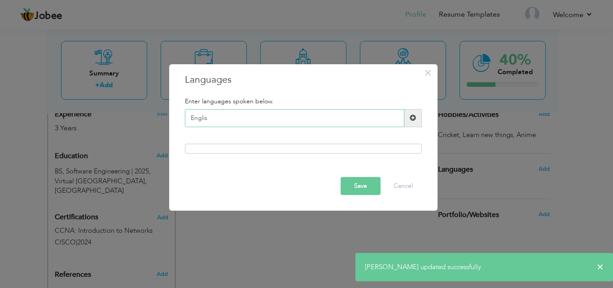
type input "English"
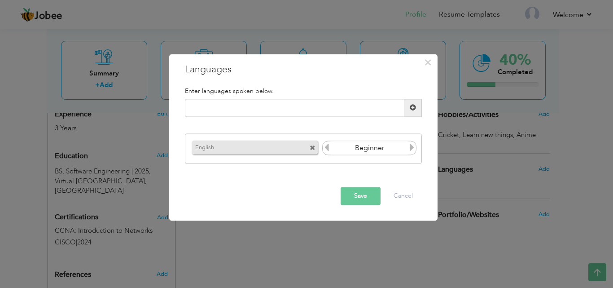
click at [414, 152] on icon at bounding box center [412, 148] width 8 height 8
click at [411, 145] on icon at bounding box center [412, 148] width 8 height 8
click at [328, 147] on icon at bounding box center [327, 148] width 8 height 8
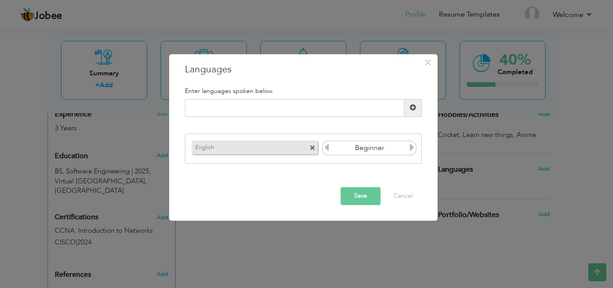
click at [328, 147] on icon at bounding box center [327, 148] width 8 height 8
click at [408, 146] on icon at bounding box center [412, 148] width 8 height 8
click at [327, 114] on input "text" at bounding box center [294, 108] width 219 height 18
type input "Urdu"
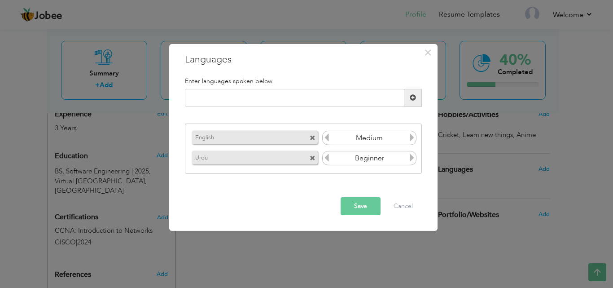
click at [410, 157] on icon at bounding box center [412, 157] width 8 height 8
click at [245, 96] on input "text" at bounding box center [294, 98] width 219 height 18
type input "Punjabi"
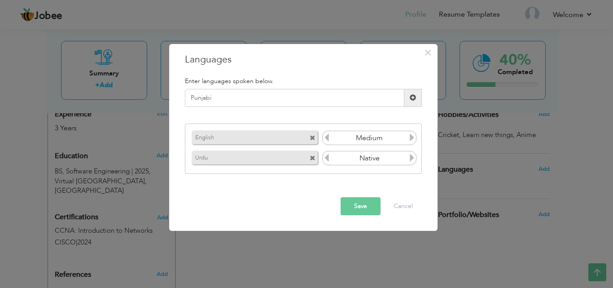
click at [372, 207] on button "Save" at bounding box center [361, 206] width 40 height 18
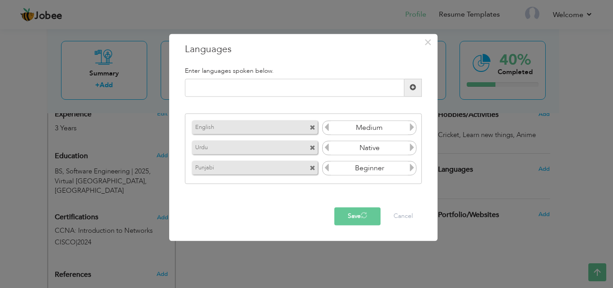
click at [372, 207] on button "Save" at bounding box center [357, 216] width 46 height 18
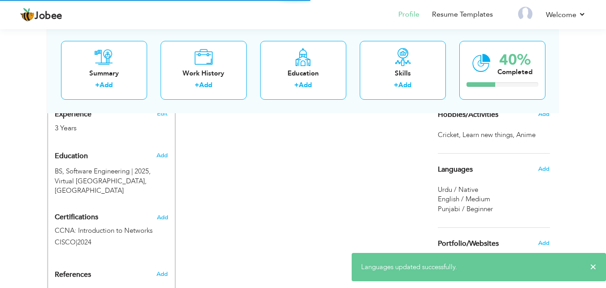
click at [372, 207] on div "Change Remove [PERSON_NAME] [GEOGRAPHIC_DATA] , [GEOGRAPHIC_DATA] [GEOGRAPHIC_D…" at bounding box center [303, 65] width 511 height 533
click at [546, 170] on span "Add" at bounding box center [544, 169] width 12 height 8
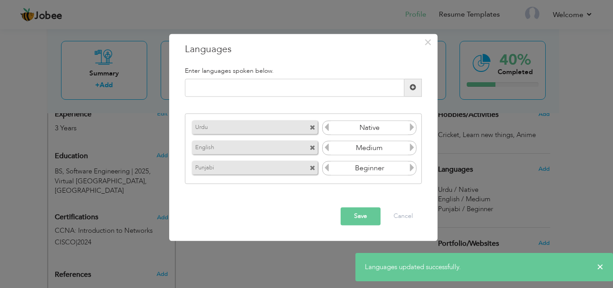
click at [416, 167] on icon at bounding box center [412, 168] width 8 height 8
click at [415, 167] on icon at bounding box center [412, 168] width 8 height 8
click at [414, 167] on icon at bounding box center [412, 168] width 8 height 8
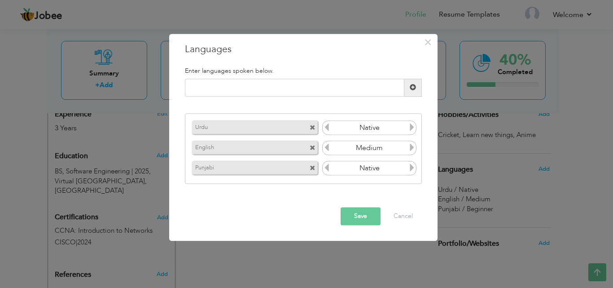
click at [345, 221] on button "Save" at bounding box center [361, 216] width 40 height 18
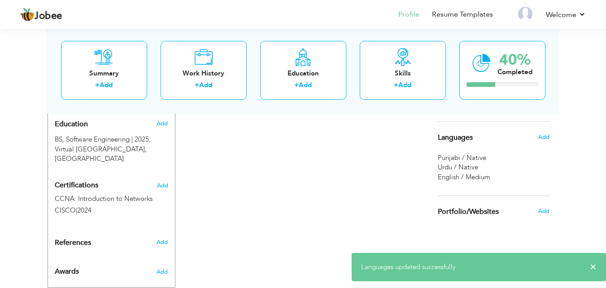
scroll to position [403, 0]
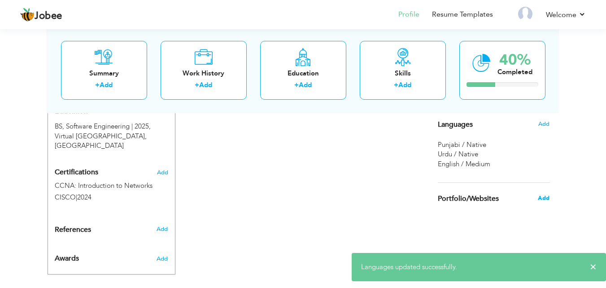
click at [546, 198] on span "Add" at bounding box center [544, 198] width 12 height 8
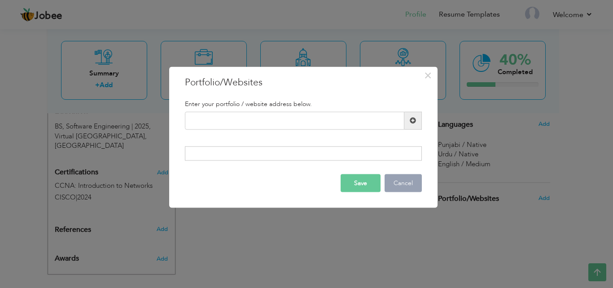
click at [405, 175] on button "Cancel" at bounding box center [402, 183] width 37 height 18
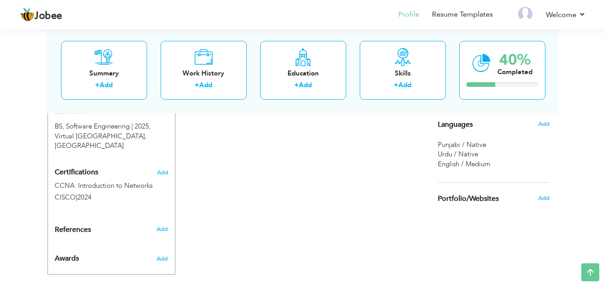
drag, startPoint x: 439, startPoint y: 200, endPoint x: 525, endPoint y: 197, distance: 86.6
click at [525, 197] on div "Portfolio/Websites" at bounding box center [483, 198] width 105 height 18
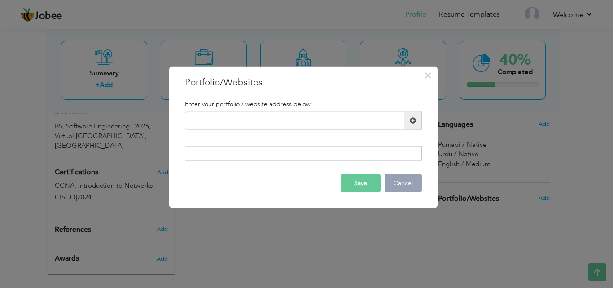
click at [397, 186] on button "Cancel" at bounding box center [402, 183] width 37 height 18
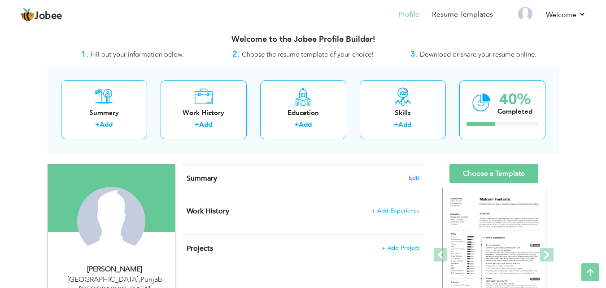
scroll to position [0, 0]
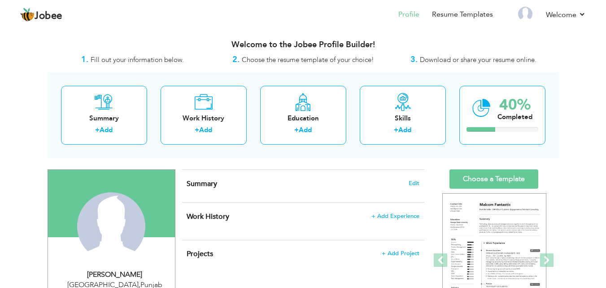
click at [420, 183] on div "Summary Edit" at bounding box center [303, 186] width 242 height 32
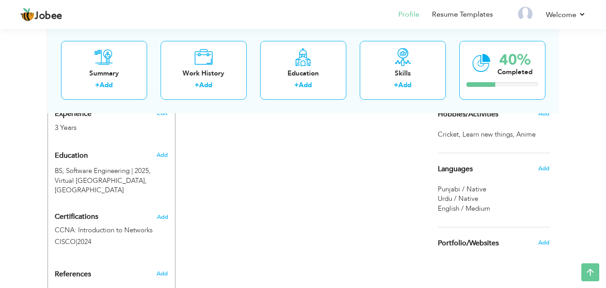
scroll to position [403, 0]
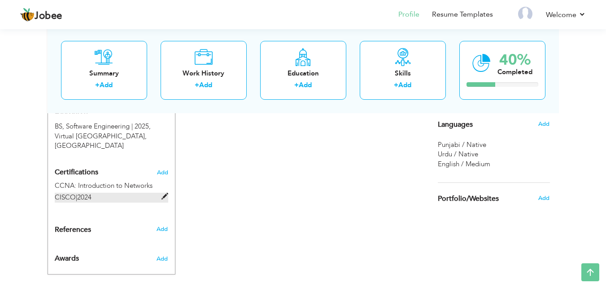
click at [164, 193] on span at bounding box center [165, 196] width 7 height 7
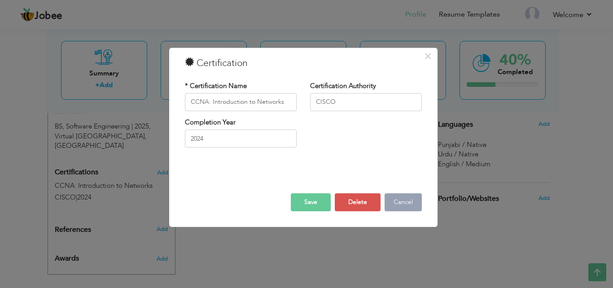
click at [409, 199] on button "Cancel" at bounding box center [402, 202] width 37 height 18
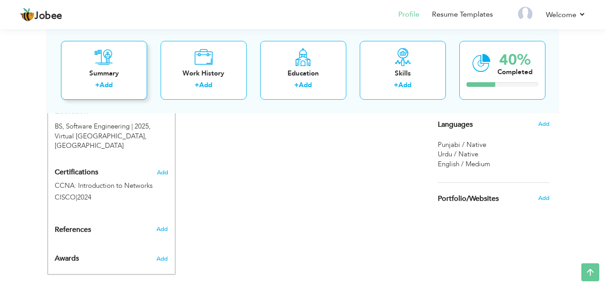
click at [121, 87] on div "+ Add" at bounding box center [104, 86] width 72 height 12
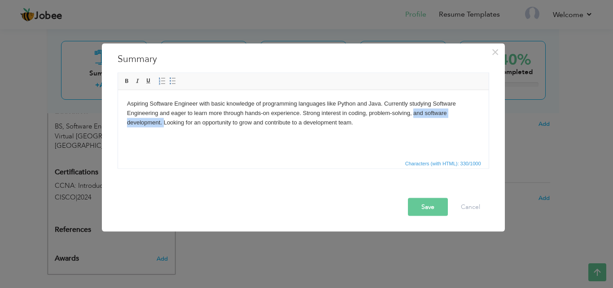
drag, startPoint x: 414, startPoint y: 113, endPoint x: 163, endPoint y: 120, distance: 250.4
click at [163, 120] on body "Aspiring Software Engineer with basic knowledge of programming languages like P…" at bounding box center [303, 113] width 353 height 28
click at [350, 118] on body "Aspiring Software Engineer with basic knowledge of programming languages like P…" at bounding box center [303, 113] width 353 height 28
click at [426, 202] on button "Save" at bounding box center [428, 206] width 40 height 18
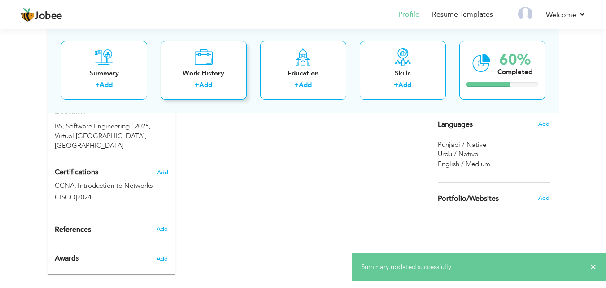
click at [207, 88] on link "Add" at bounding box center [205, 84] width 13 height 9
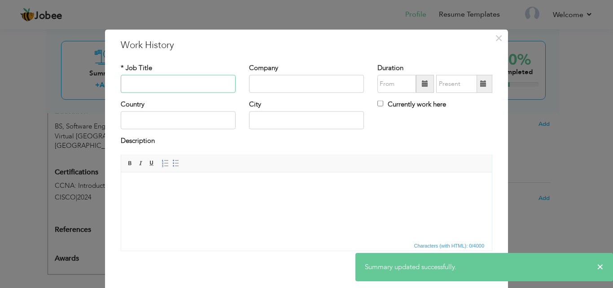
click at [157, 87] on input "text" at bounding box center [178, 84] width 115 height 18
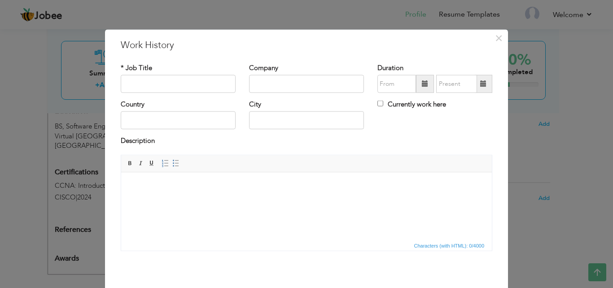
click at [556, 182] on div "× Work History * Job Title Company Duration Currently work here Country" at bounding box center [306, 144] width 613 height 288
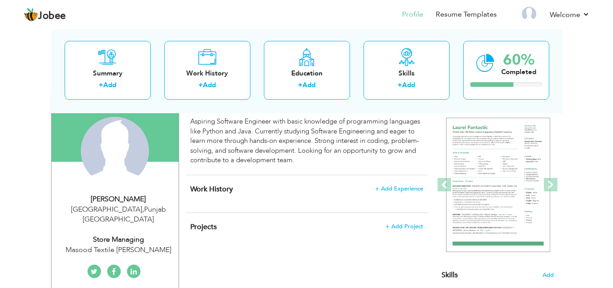
scroll to position [90, 0]
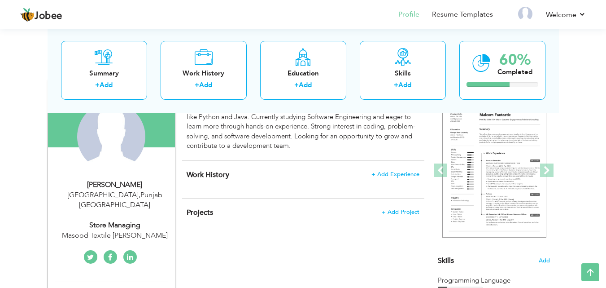
drag, startPoint x: 385, startPoint y: 176, endPoint x: 340, endPoint y: 221, distance: 63.5
click at [130, 220] on div "Store Managing" at bounding box center [115, 225] width 120 height 10
select select "number:166"
select select "number:5"
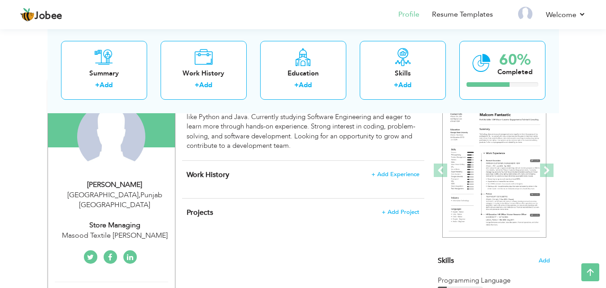
type input "Masood Textile [PERSON_NAME]"
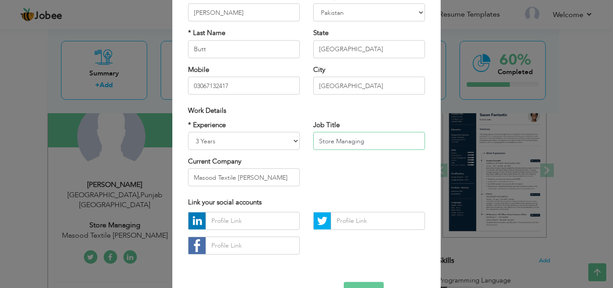
drag, startPoint x: 362, startPoint y: 142, endPoint x: 262, endPoint y: 139, distance: 100.1
click at [262, 139] on div "* Experience Entry Level Less than 1 Year 1 Year 2 Years 3 Years 4 Years 5 Year…" at bounding box center [306, 156] width 250 height 73
paste input "management"
type input "Store management"
click at [386, 176] on div "* Experience Entry Level Less than 1 Year 1 Year 2 Years 3 Years 4 Years 5 Year…" at bounding box center [306, 156] width 250 height 73
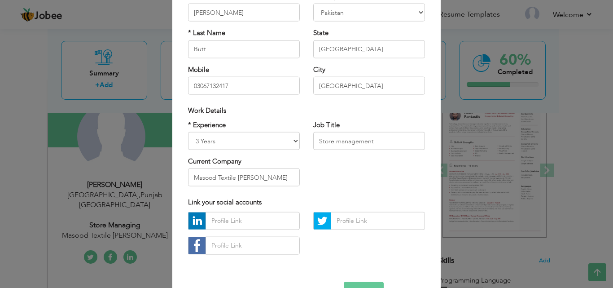
click at [355, 284] on button "Save" at bounding box center [364, 290] width 40 height 18
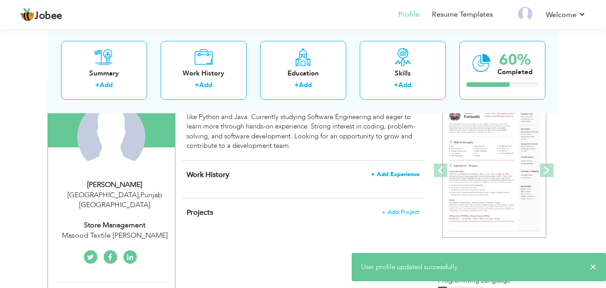
click at [401, 175] on span "+ Add Experience" at bounding box center [395, 174] width 48 height 6
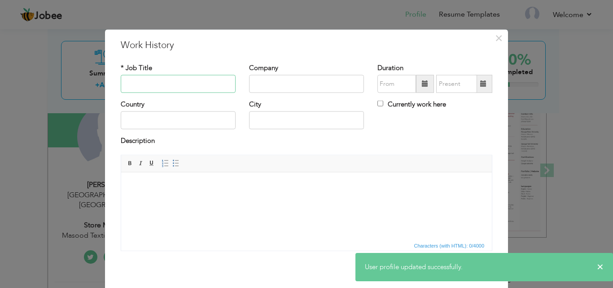
click at [163, 83] on input "text" at bounding box center [178, 84] width 115 height 18
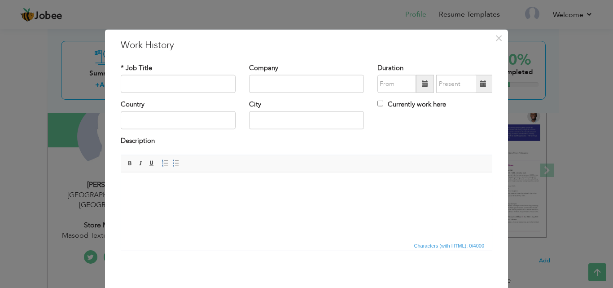
click at [425, 85] on span at bounding box center [425, 84] width 18 height 18
type input "09/2025"
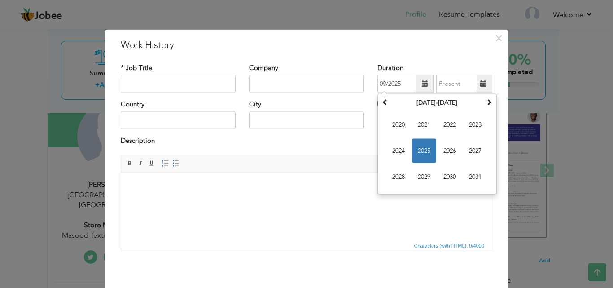
click at [330, 99] on div "Company" at bounding box center [306, 81] width 128 height 36
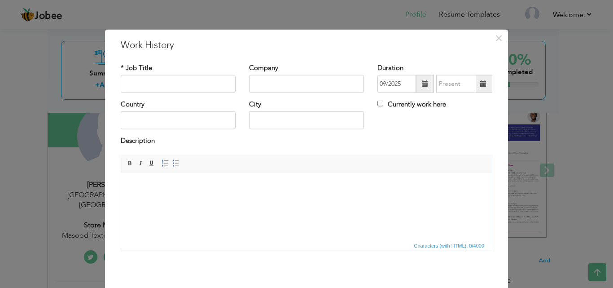
click at [379, 108] on label "Currently work here" at bounding box center [411, 104] width 69 height 9
click at [379, 106] on input "Currently work here" at bounding box center [380, 103] width 6 height 6
click at [378, 108] on label "Currently work here" at bounding box center [411, 104] width 69 height 9
click at [378, 106] on input "Currently work here" at bounding box center [380, 103] width 6 height 6
click at [378, 108] on label "Currently work here" at bounding box center [411, 104] width 69 height 9
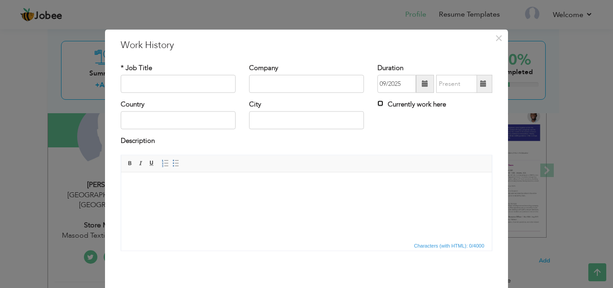
click at [378, 106] on input "Currently work here" at bounding box center [380, 103] width 6 height 6
checkbox input "true"
click at [416, 83] on span at bounding box center [425, 84] width 18 height 18
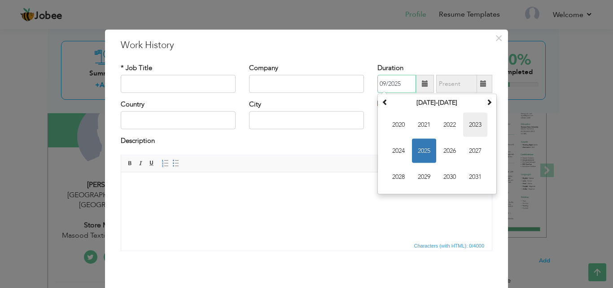
click at [472, 125] on span "2023" at bounding box center [475, 125] width 24 height 24
click at [445, 124] on span "Mar" at bounding box center [449, 125] width 24 height 24
type input "03/2023"
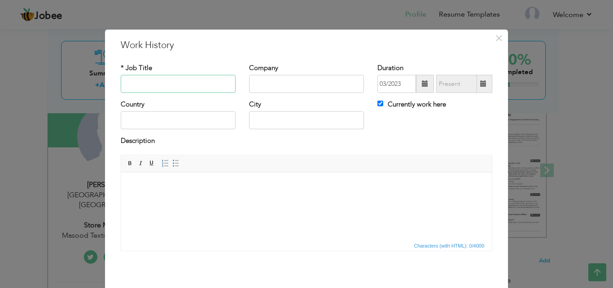
click at [188, 87] on input "text" at bounding box center [178, 84] width 115 height 18
paste input "Store management"
drag, startPoint x: 190, startPoint y: 87, endPoint x: 141, endPoint y: 83, distance: 48.6
click at [141, 83] on input "Store management" at bounding box center [178, 84] width 115 height 18
click at [181, 83] on input "Store Management(labourer)" at bounding box center [178, 84] width 115 height 18
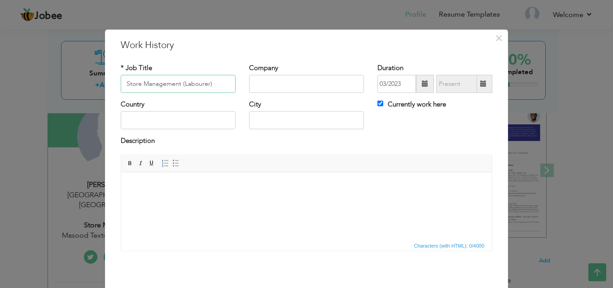
type input "Store Management (Labourer)"
click at [293, 82] on input "text" at bounding box center [306, 84] width 115 height 18
type input "Masood Textile [PERSON_NAME]"
click at [210, 118] on input "text" at bounding box center [178, 120] width 115 height 18
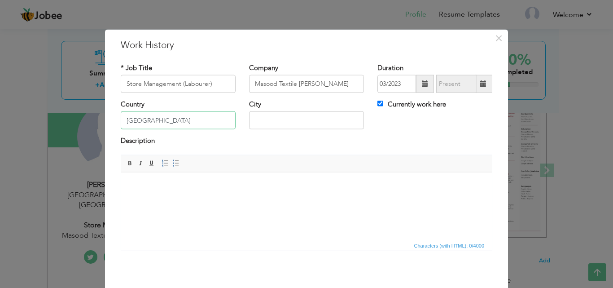
type input "[GEOGRAPHIC_DATA]"
click at [348, 119] on input "text" at bounding box center [306, 120] width 115 height 18
type input "[GEOGRAPHIC_DATA]"
click at [433, 132] on div "Country [GEOGRAPHIC_DATA] City [GEOGRAPHIC_DATA] Currently work here" at bounding box center [306, 118] width 385 height 36
click at [167, 199] on html at bounding box center [306, 185] width 371 height 27
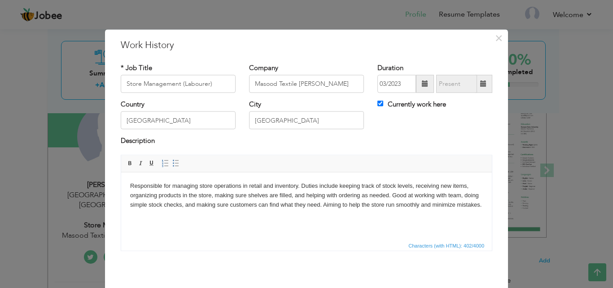
scroll to position [35, 0]
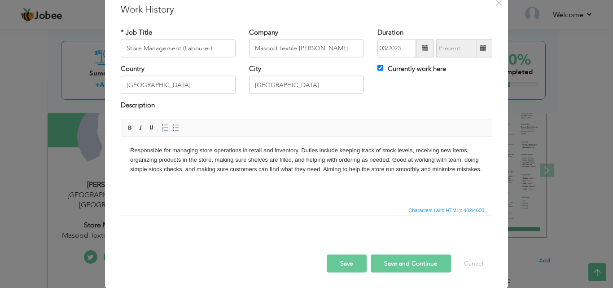
click at [397, 262] on button "Save and Continue" at bounding box center [411, 263] width 80 height 18
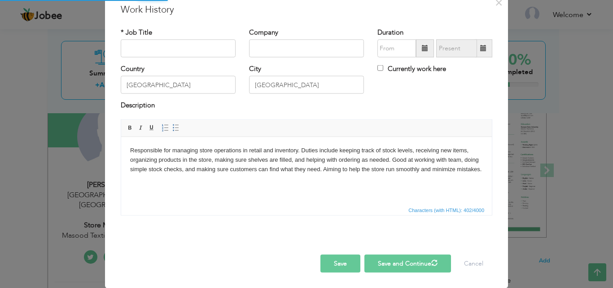
checkbox input "false"
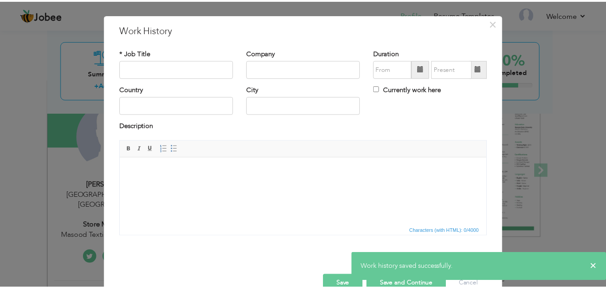
scroll to position [0, 0]
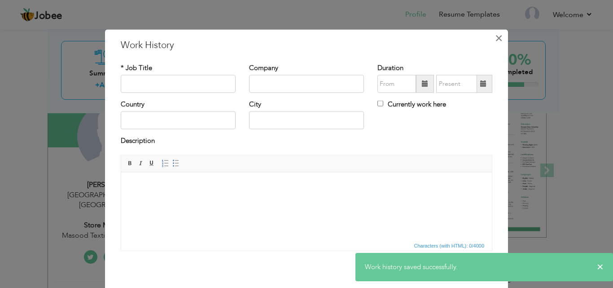
click at [495, 34] on span "×" at bounding box center [499, 38] width 8 height 16
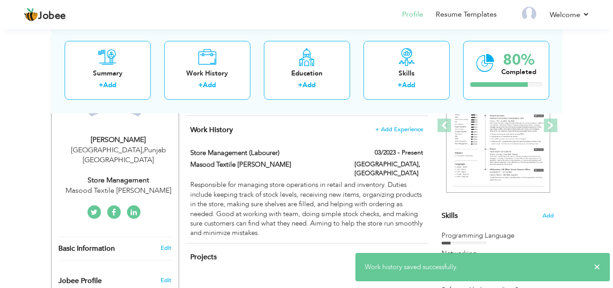
scroll to position [179, 0]
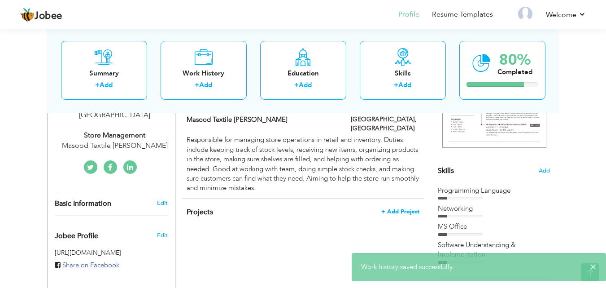
click at [408, 208] on span "+ Add Project" at bounding box center [400, 211] width 38 height 6
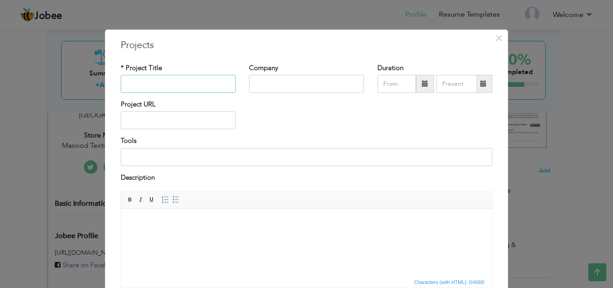
click at [187, 78] on input "text" at bounding box center [178, 84] width 115 height 18
click at [188, 82] on input "text" at bounding box center [178, 84] width 115 height 18
paste input "Elderly Care Home Management System"
type input "Elderly Care Home Management System"
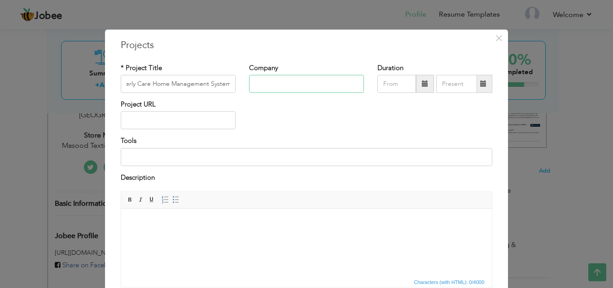
click at [297, 87] on input "text" at bounding box center [306, 84] width 115 height 18
type input "Virtual University"
click at [427, 86] on span at bounding box center [425, 84] width 18 height 18
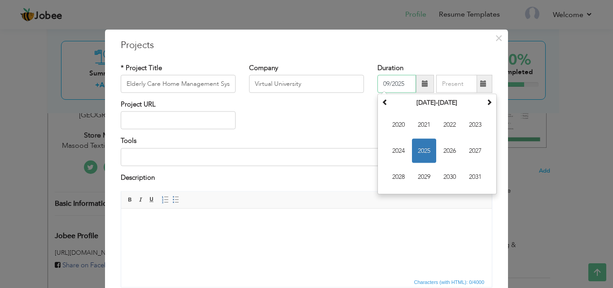
click at [426, 144] on span "2025" at bounding box center [424, 151] width 24 height 24
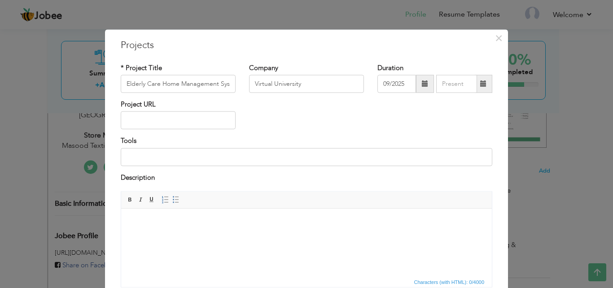
click at [422, 81] on span at bounding box center [425, 83] width 6 height 6
click at [373, 158] on input at bounding box center [306, 157] width 371 height 18
click at [422, 81] on span at bounding box center [425, 83] width 6 height 6
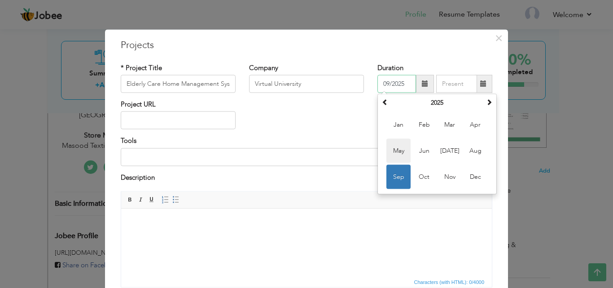
click at [392, 145] on span "May" at bounding box center [398, 151] width 24 height 24
type input "05/2025"
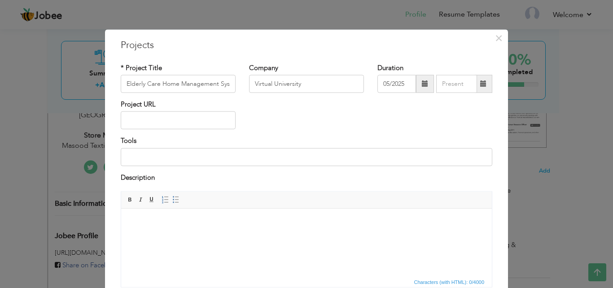
click at [480, 84] on span at bounding box center [483, 83] width 6 height 6
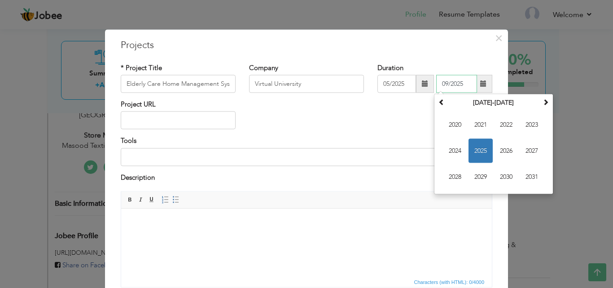
click at [480, 154] on span "2025" at bounding box center [480, 151] width 24 height 24
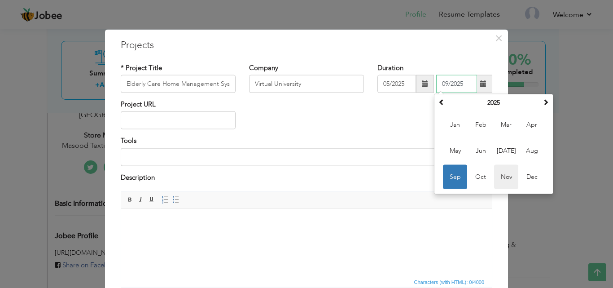
click at [507, 178] on span "Nov" at bounding box center [506, 177] width 24 height 24
type input "11/2025"
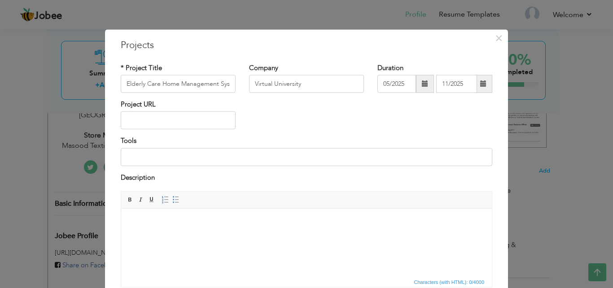
click at [366, 112] on div "Project URL" at bounding box center [306, 118] width 385 height 36
click at [134, 121] on input "text" at bounding box center [178, 120] width 115 height 18
click at [162, 153] on input at bounding box center [306, 157] width 371 height 18
click at [158, 158] on input at bounding box center [306, 157] width 371 height 18
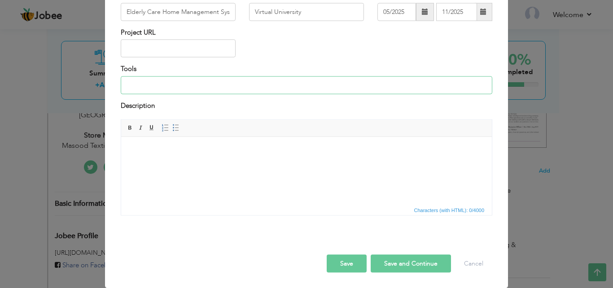
scroll to position [72, 0]
click at [163, 153] on body at bounding box center [306, 149] width 353 height 9
click at [137, 86] on input at bounding box center [306, 84] width 371 height 18
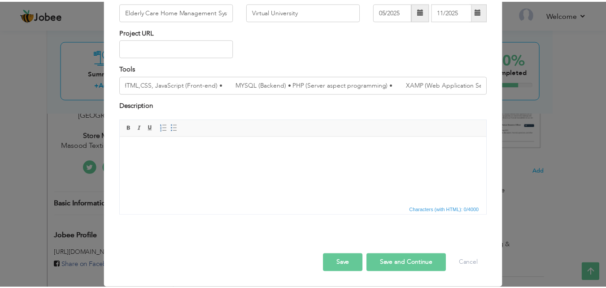
scroll to position [0, 0]
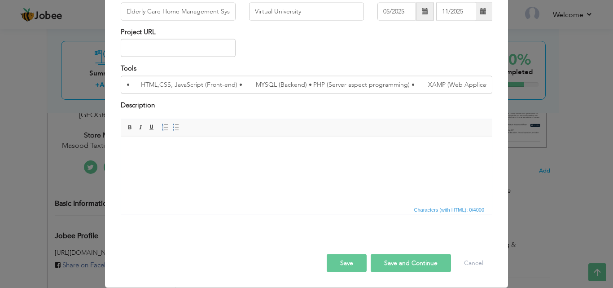
click at [250, 159] on html at bounding box center [306, 149] width 371 height 27
click at [136, 83] on input "• HTML,CSS, JavaScript (Front-end) • MYSQL (Backend) • PHP (Server aspect progr…" at bounding box center [306, 84] width 371 height 18
click at [223, 86] on input "•HTML,CSS, JavaScript (Front-end) • MYSQL (Backend) • PHP (Server aspect progra…" at bounding box center [306, 84] width 371 height 18
type input "•HTML,CSS, JavaScript (Front-end) • MYSQL (Backend) • PHP (Server aspect progra…"
click at [188, 146] on body at bounding box center [306, 149] width 353 height 9
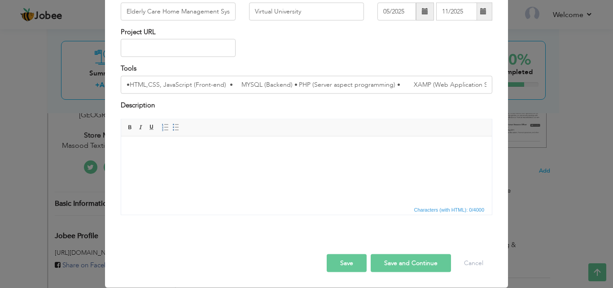
click at [247, 155] on html at bounding box center [306, 149] width 371 height 27
click at [208, 163] on html at bounding box center [306, 149] width 371 height 27
drag, startPoint x: 208, startPoint y: 162, endPoint x: 161, endPoint y: 155, distance: 48.2
click at [160, 154] on html at bounding box center [306, 149] width 371 height 27
drag, startPoint x: 163, startPoint y: 172, endPoint x: 125, endPoint y: 161, distance: 40.2
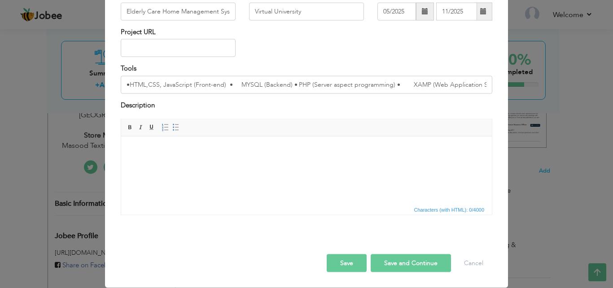
click at [125, 161] on html at bounding box center [306, 149] width 371 height 27
click at [73, 144] on div "× Projects * Project Title Elderly Care Home Management System Company Virtual …" at bounding box center [306, 144] width 613 height 288
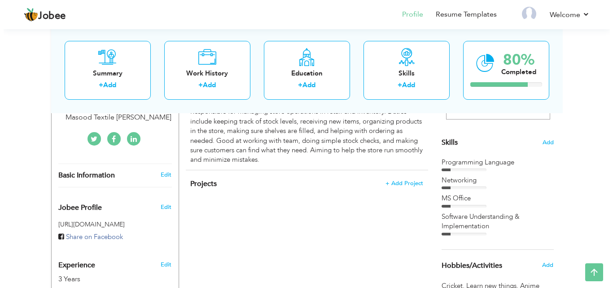
scroll to position [224, 0]
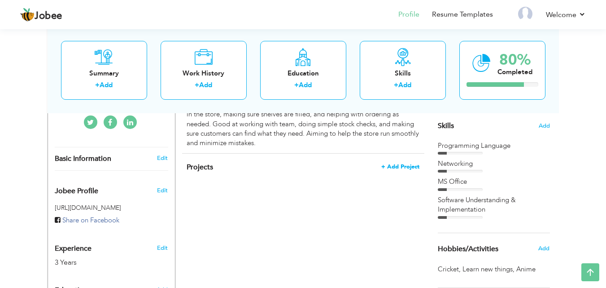
click at [397, 163] on span "+ Add Project" at bounding box center [400, 166] width 38 height 6
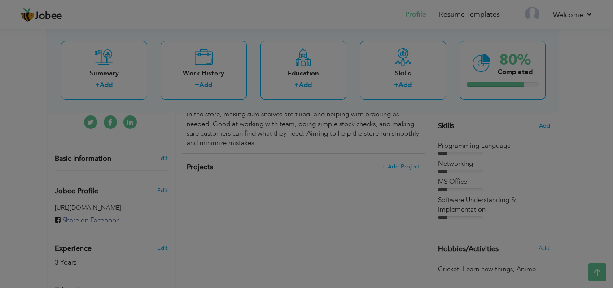
scroll to position [0, 0]
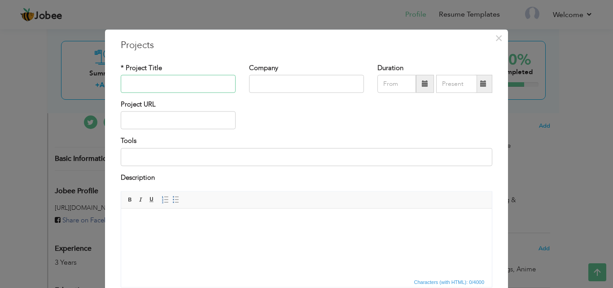
click at [168, 88] on input "text" at bounding box center [178, 84] width 115 height 18
click at [174, 225] on body at bounding box center [306, 221] width 353 height 9
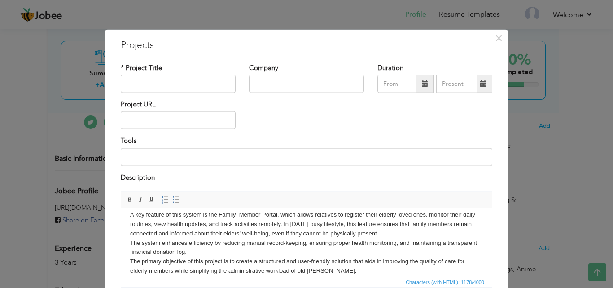
drag, startPoint x: 172, startPoint y: 159, endPoint x: 188, endPoint y: 135, distance: 28.5
click at [173, 159] on input at bounding box center [306, 157] width 371 height 18
paste input "• HTML,CSS, JavaScript (Front-end) • MYSQL (Backend) • PHP (Server aspect progr…"
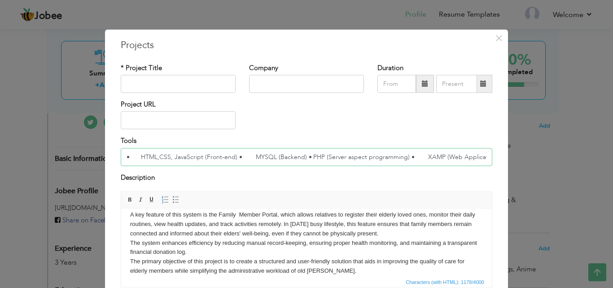
scroll to position [0, 17]
type input "• HTML,CSS, JavaScript (Front-end) • MYSQL (Backend) • PHP (Server aspect progr…"
click at [214, 83] on input "text" at bounding box center [178, 84] width 115 height 18
type input "Elderly Care Home Management System"
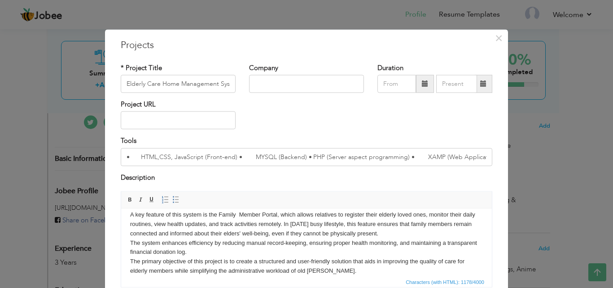
click at [297, 69] on div "Company" at bounding box center [306, 78] width 115 height 30
click at [294, 79] on input "text" at bounding box center [306, 84] width 115 height 18
click at [313, 81] on input "Virtual [GEOGRAPHIC_DATA]" at bounding box center [306, 84] width 115 height 18
type input "Virtual [GEOGRAPHIC_DATA]"
click at [422, 84] on span at bounding box center [425, 83] width 6 height 6
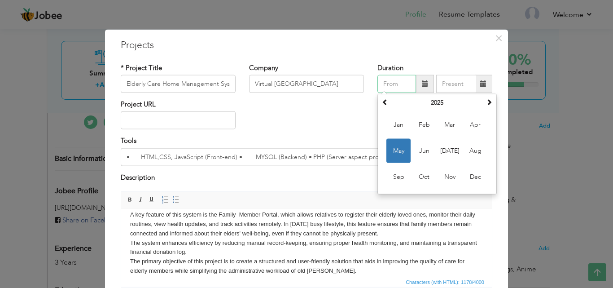
click at [391, 153] on span "May" at bounding box center [398, 151] width 24 height 24
type input "05/2025"
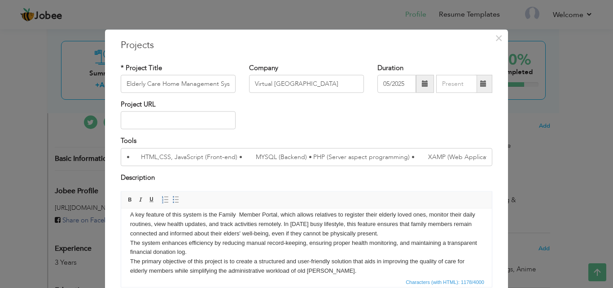
click at [480, 85] on span at bounding box center [483, 83] width 6 height 6
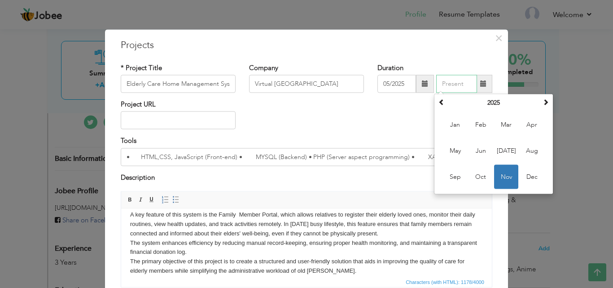
click at [499, 176] on span "Nov" at bounding box center [506, 177] width 24 height 24
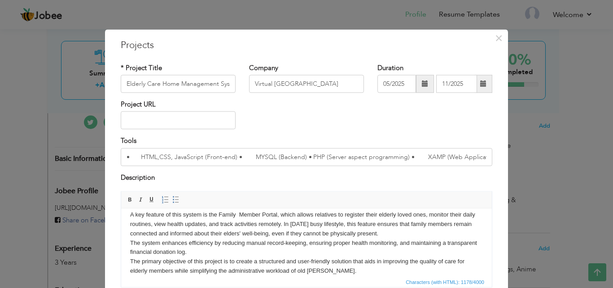
click at [285, 125] on div "Project URL" at bounding box center [306, 118] width 385 height 36
click at [169, 122] on input "text" at bounding box center [178, 120] width 115 height 18
click at [332, 114] on div "Project URL" at bounding box center [306, 118] width 385 height 36
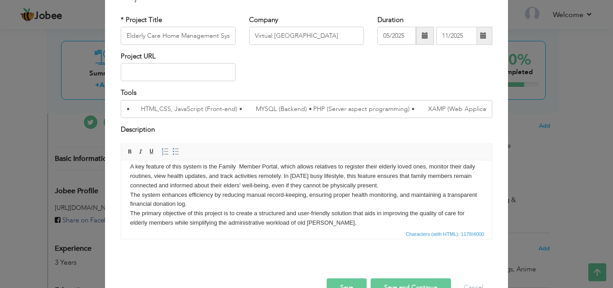
scroll to position [72, 0]
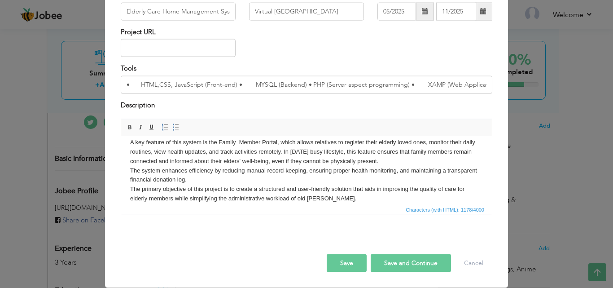
click at [331, 265] on button "Save" at bounding box center [347, 263] width 40 height 18
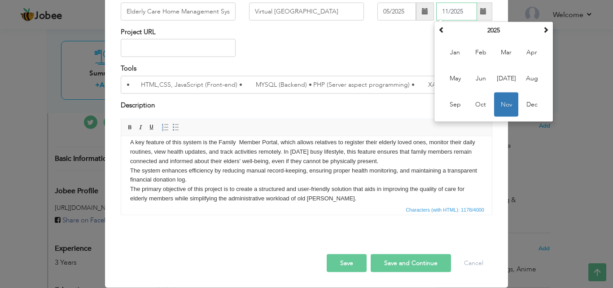
click at [506, 102] on span "Nov" at bounding box center [506, 104] width 24 height 24
click at [460, 11] on input "11/2025" at bounding box center [456, 12] width 41 height 18
click at [346, 64] on div "Tools • HTML,CSS, JavaScript (Front-end) • MYSQL (Backend) • PHP (Server aspect…" at bounding box center [306, 79] width 371 height 30
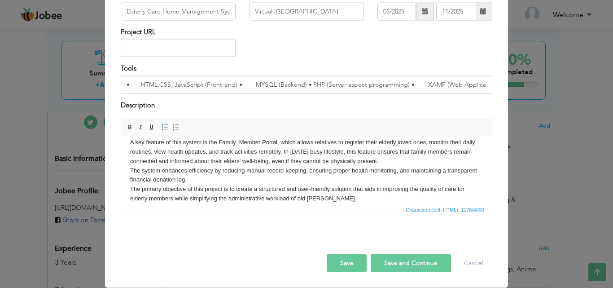
click at [339, 265] on button "Save" at bounding box center [347, 263] width 40 height 18
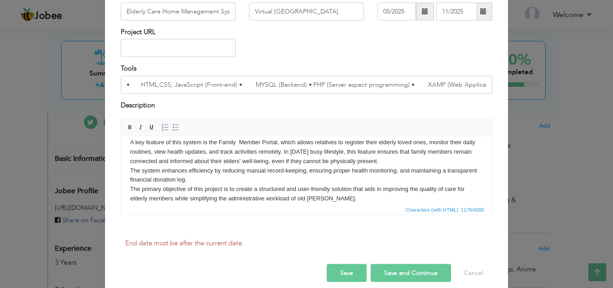
drag, startPoint x: 169, startPoint y: 245, endPoint x: 229, endPoint y: 241, distance: 59.8
click at [229, 241] on label "End date must be after the current date." at bounding box center [184, 242] width 118 height 9
click at [243, 240] on div "End date must be after the current date." at bounding box center [306, 242] width 385 height 15
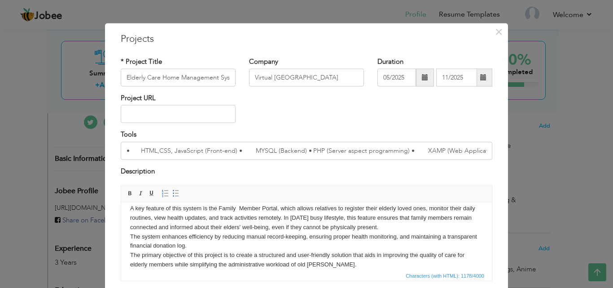
scroll to position [0, 0]
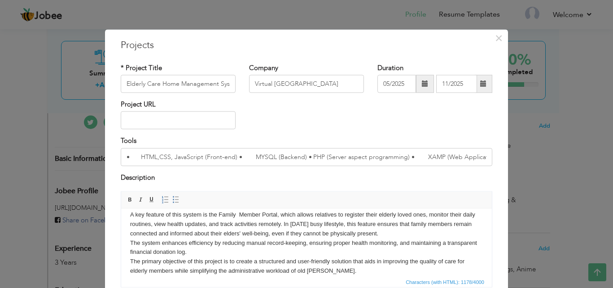
click at [417, 86] on span at bounding box center [425, 84] width 18 height 18
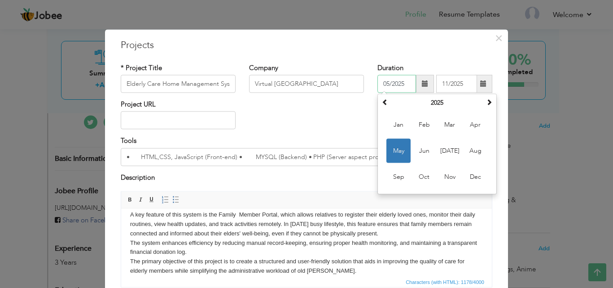
click at [395, 152] on span "May" at bounding box center [398, 151] width 24 height 24
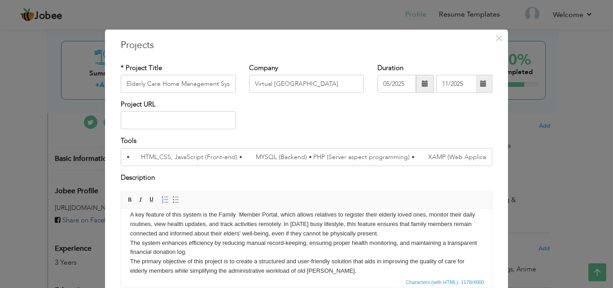
drag, startPoint x: 424, startPoint y: 118, endPoint x: 460, endPoint y: 87, distance: 48.0
click at [424, 118] on div "Project URL" at bounding box center [306, 118] width 385 height 36
click at [471, 85] on input "11/2025" at bounding box center [456, 84] width 41 height 18
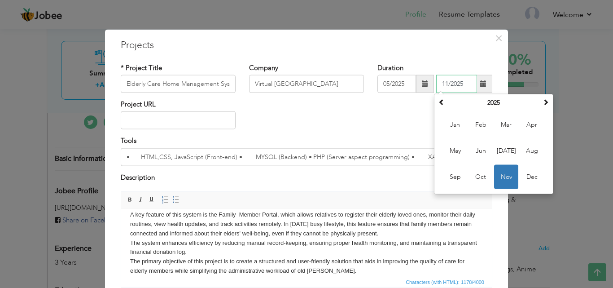
click at [444, 82] on input "11/2025" at bounding box center [456, 84] width 41 height 18
click at [459, 152] on span "May" at bounding box center [455, 151] width 24 height 24
type input "05/2025"
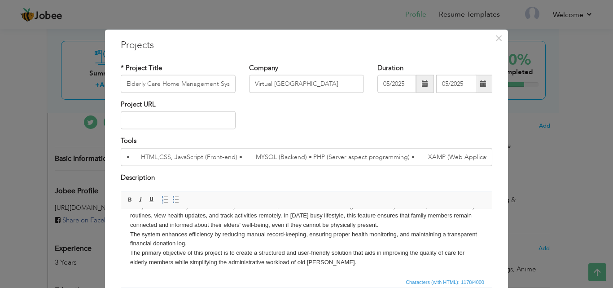
scroll to position [72, 0]
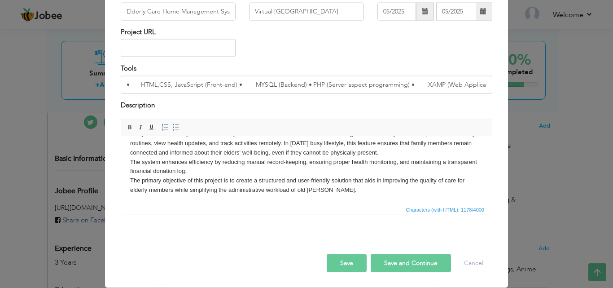
click at [357, 257] on button "Save" at bounding box center [347, 263] width 40 height 18
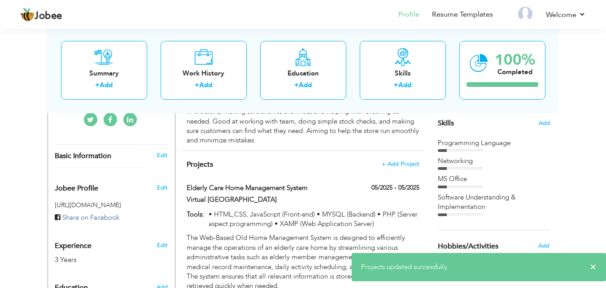
scroll to position [224, 0]
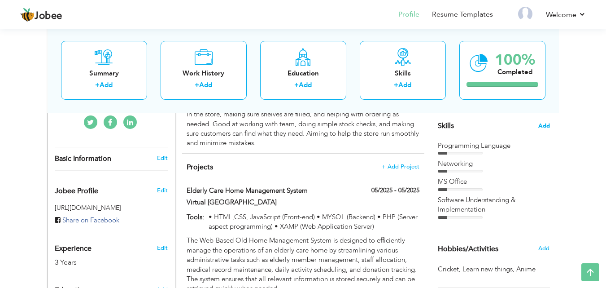
click at [549, 127] on span "Add" at bounding box center [544, 126] width 12 height 9
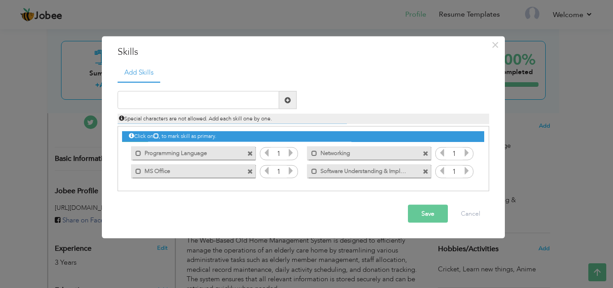
click at [295, 167] on div "1" at bounding box center [279, 171] width 38 height 13
click at [293, 169] on icon at bounding box center [291, 170] width 8 height 8
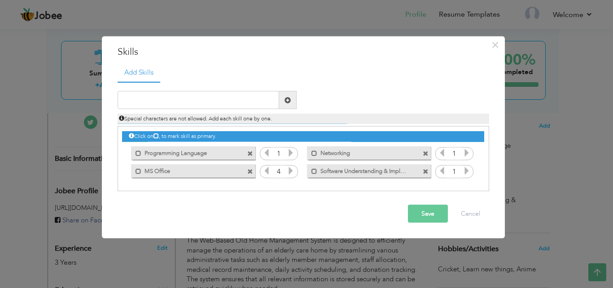
click at [293, 169] on icon at bounding box center [291, 170] width 8 height 8
click at [268, 172] on icon at bounding box center [266, 170] width 8 height 8
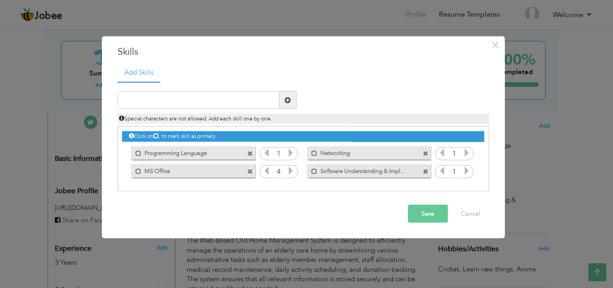
click at [268, 172] on icon at bounding box center [266, 170] width 8 height 8
click at [466, 155] on icon at bounding box center [467, 153] width 8 height 8
click at [467, 170] on icon at bounding box center [467, 170] width 8 height 8
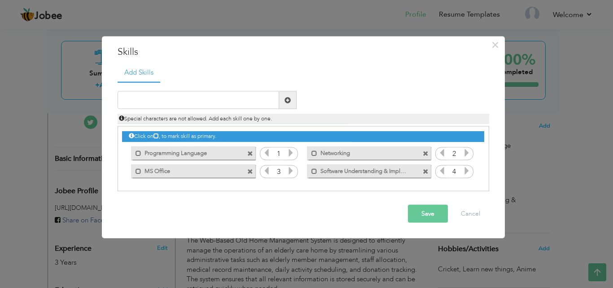
click at [432, 209] on button "Save" at bounding box center [428, 214] width 40 height 18
click at [290, 155] on icon at bounding box center [291, 153] width 8 height 8
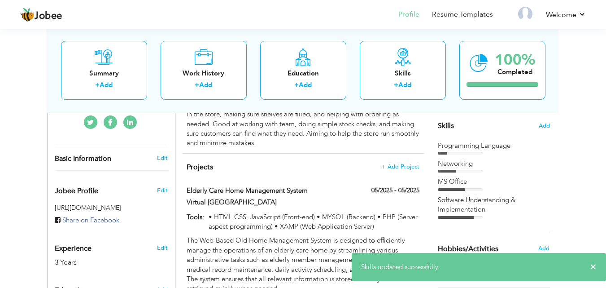
click at [538, 131] on div "Skills Add Programming Language Networking MS Office" at bounding box center [494, 82] width 112 height 274
click at [540, 127] on span "Add" at bounding box center [544, 126] width 12 height 9
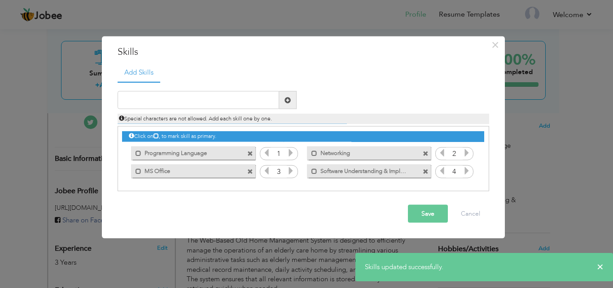
click at [301, 154] on div "Mark as primary skill. Networking" at bounding box center [366, 153] width 137 height 18
click at [293, 154] on icon at bounding box center [291, 153] width 8 height 8
click at [410, 210] on button "Save" at bounding box center [428, 214] width 40 height 18
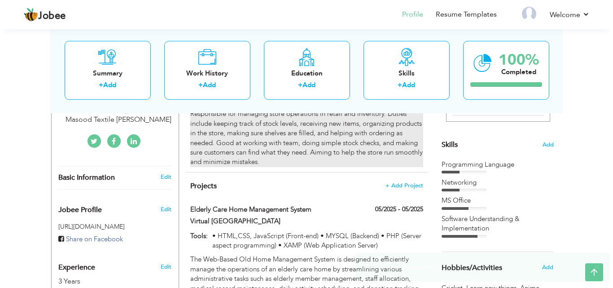
scroll to position [179, 0]
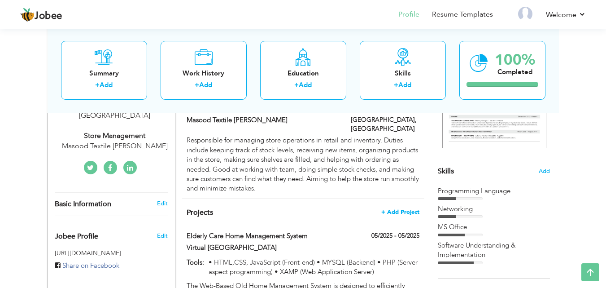
click at [397, 209] on span "+ Add Project" at bounding box center [400, 212] width 38 height 6
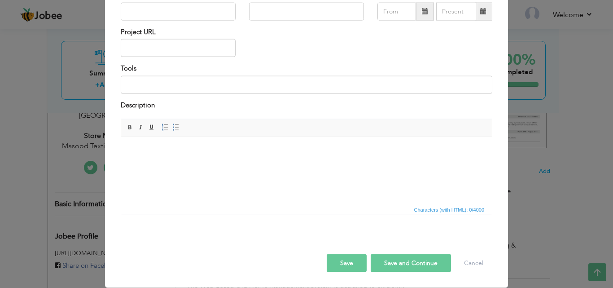
scroll to position [0, 0]
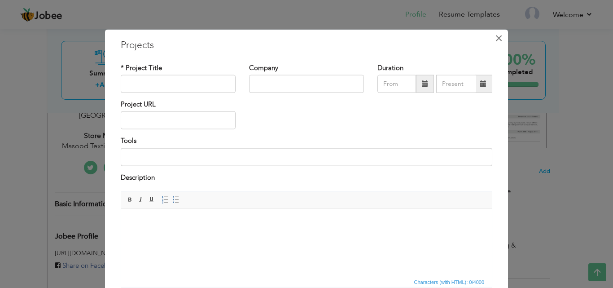
click at [491, 38] on button "×" at bounding box center [498, 38] width 14 height 14
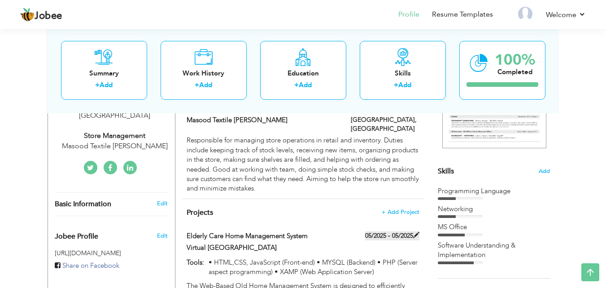
click at [414, 231] on span at bounding box center [416, 234] width 6 height 6
type input "Elderly Care Home Management System"
type input "Virtual [GEOGRAPHIC_DATA]"
type input "05/2025"
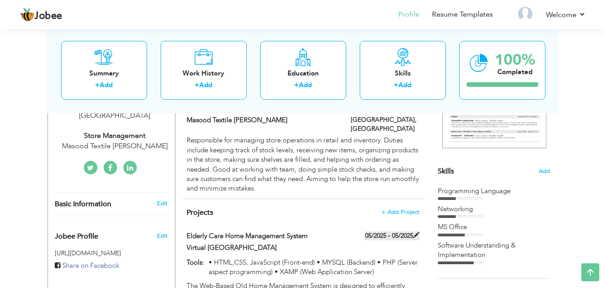
type input "• HTML,CSS, JavaScript (Front-end) • MYSQL (Backend) • PHP (Server aspect progr…"
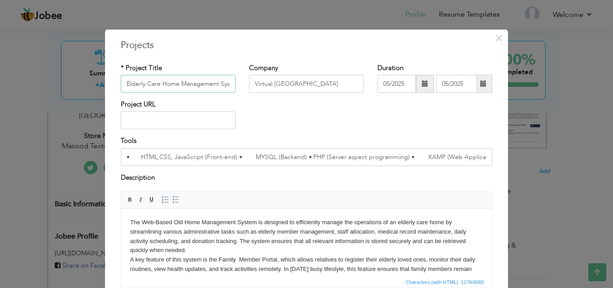
scroll to position [0, 10]
click at [480, 86] on span at bounding box center [483, 83] width 6 height 6
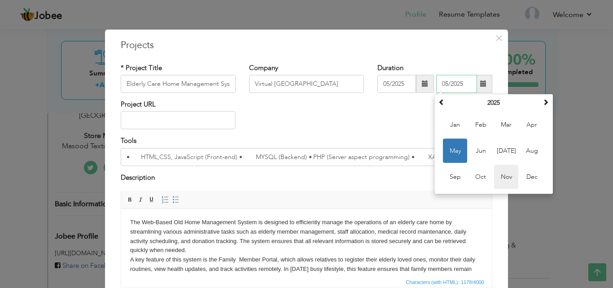
click at [499, 173] on span "Nov" at bounding box center [506, 177] width 24 height 24
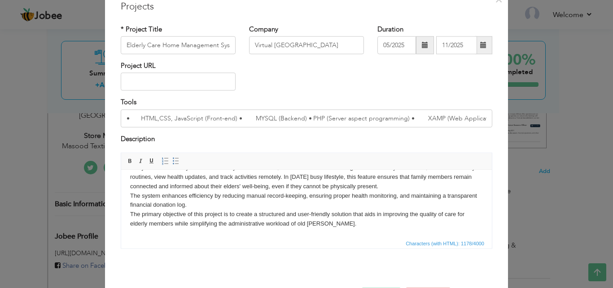
scroll to position [72, 0]
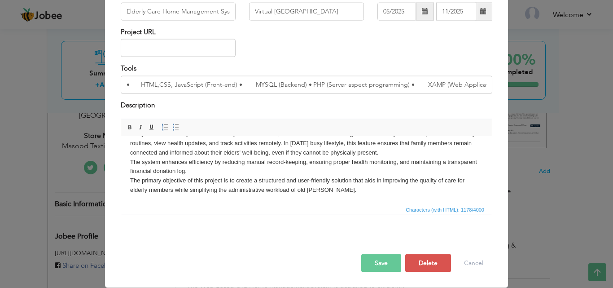
click at [384, 254] on button "Save" at bounding box center [381, 263] width 40 height 18
click at [369, 262] on button "Save" at bounding box center [381, 263] width 40 height 18
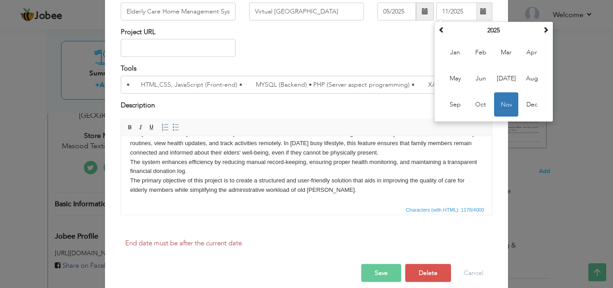
click at [264, 244] on div "End date must be after the current date." at bounding box center [306, 242] width 385 height 15
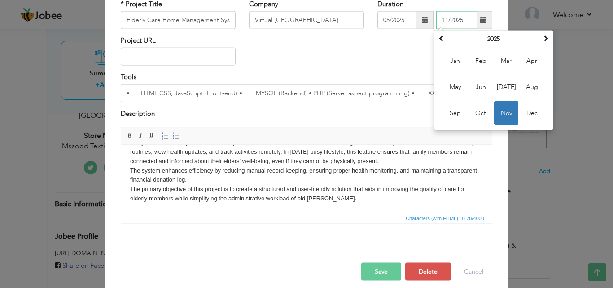
scroll to position [51, 0]
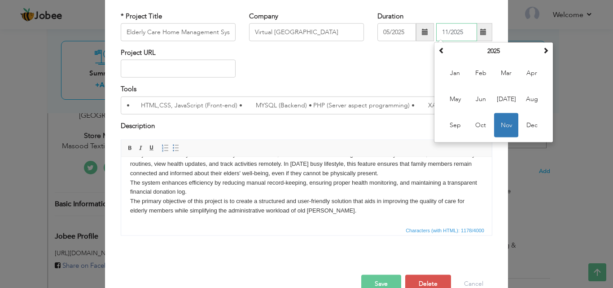
drag, startPoint x: 460, startPoint y: 9, endPoint x: 433, endPoint y: 8, distance: 26.9
click at [433, 8] on div "* Project Title Elderly Care Home Management System Company Virtual [GEOGRAPHIC…" at bounding box center [306, 126] width 385 height 245
click at [460, 76] on span "Jan" at bounding box center [455, 73] width 24 height 24
type input "01/2025"
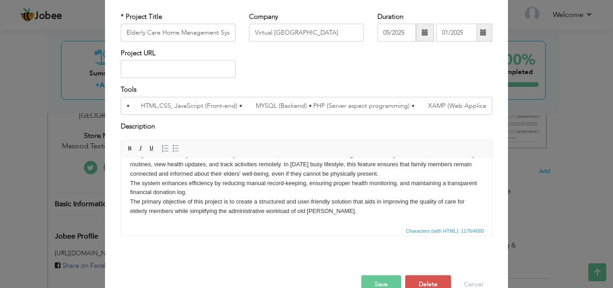
click at [422, 31] on span at bounding box center [425, 32] width 6 height 6
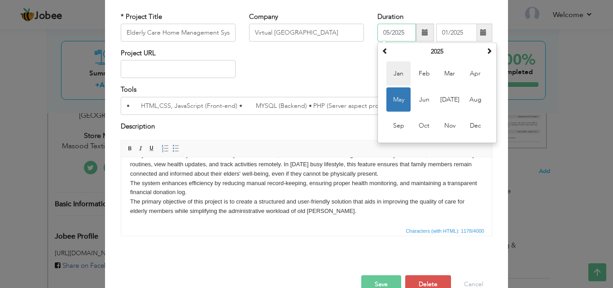
click at [389, 79] on span "Jan" at bounding box center [398, 73] width 24 height 24
type input "01/2025"
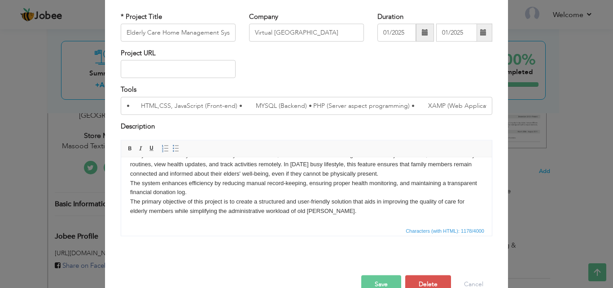
click at [482, 29] on span at bounding box center [483, 32] width 6 height 6
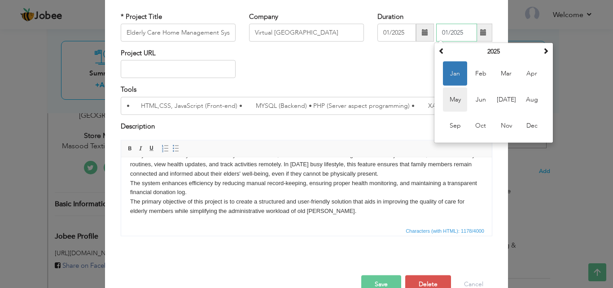
click at [448, 99] on span "May" at bounding box center [455, 99] width 24 height 24
type input "05/2025"
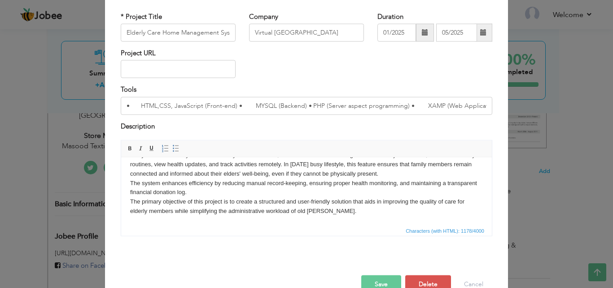
click at [417, 58] on div "Project URL" at bounding box center [306, 66] width 385 height 36
click at [388, 280] on button "Save" at bounding box center [381, 284] width 40 height 18
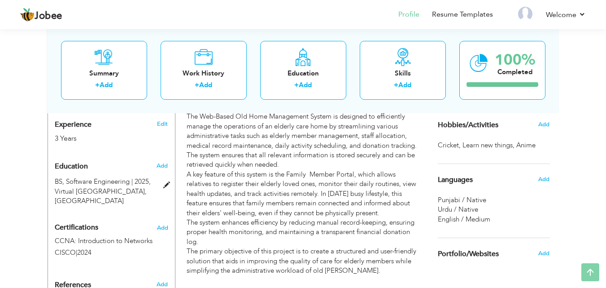
scroll to position [403, 0]
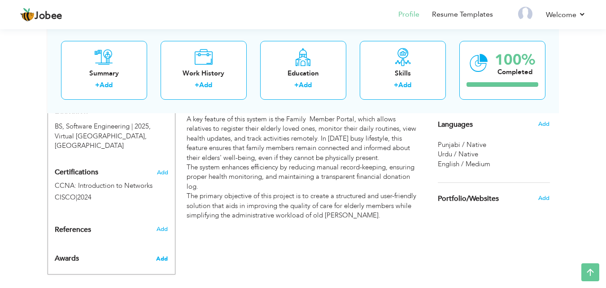
click at [161, 254] on span "Add" at bounding box center [162, 258] width 12 height 8
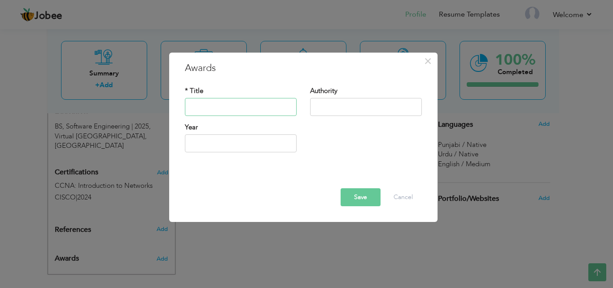
click at [241, 111] on input "text" at bounding box center [241, 107] width 112 height 18
type input "2025"
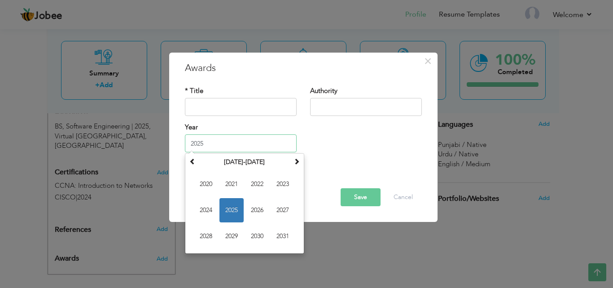
drag, startPoint x: 265, startPoint y: 149, endPoint x: 262, endPoint y: 153, distance: 4.8
click at [265, 150] on input "2025" at bounding box center [241, 143] width 112 height 18
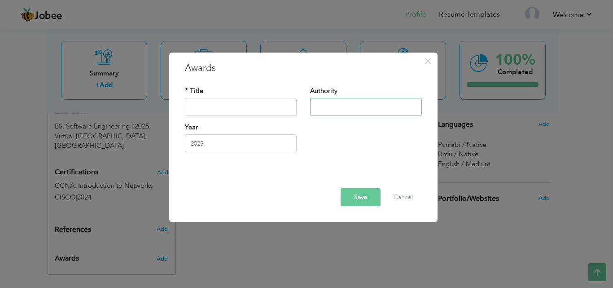
click at [344, 101] on input "text" at bounding box center [366, 107] width 112 height 18
type input "Ciciso"
click at [227, 105] on input "text" at bounding box center [241, 107] width 112 height 18
paste input "CCNA: Introduction to Networks"
type input "CCNA: Introduction to Networks"
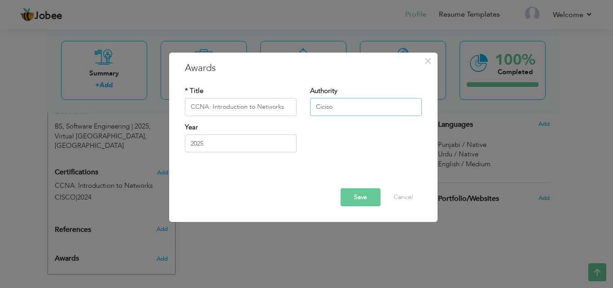
drag, startPoint x: 336, startPoint y: 109, endPoint x: 285, endPoint y: 109, distance: 51.1
click at [285, 109] on div "* Title CCNA: Introduction to Networks Authority Ciciso" at bounding box center [303, 104] width 250 height 36
type input "CISCO"
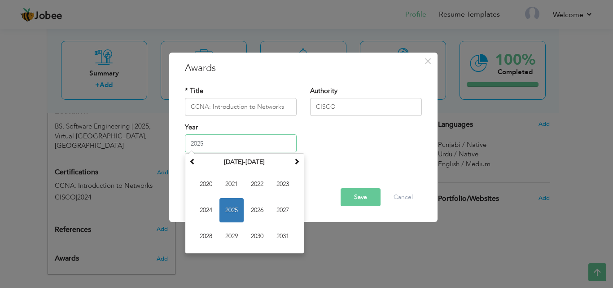
click at [227, 148] on input "2025" at bounding box center [241, 143] width 112 height 18
click at [210, 205] on span "2024" at bounding box center [206, 210] width 24 height 24
type input "2024"
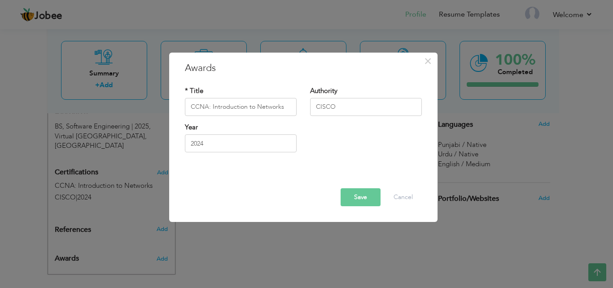
click at [351, 202] on button "Save" at bounding box center [361, 197] width 40 height 18
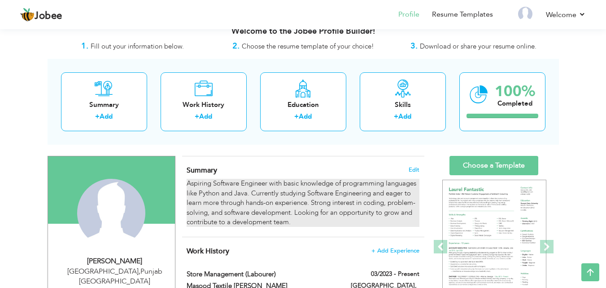
scroll to position [0, 0]
